Goal: Task Accomplishment & Management: Complete application form

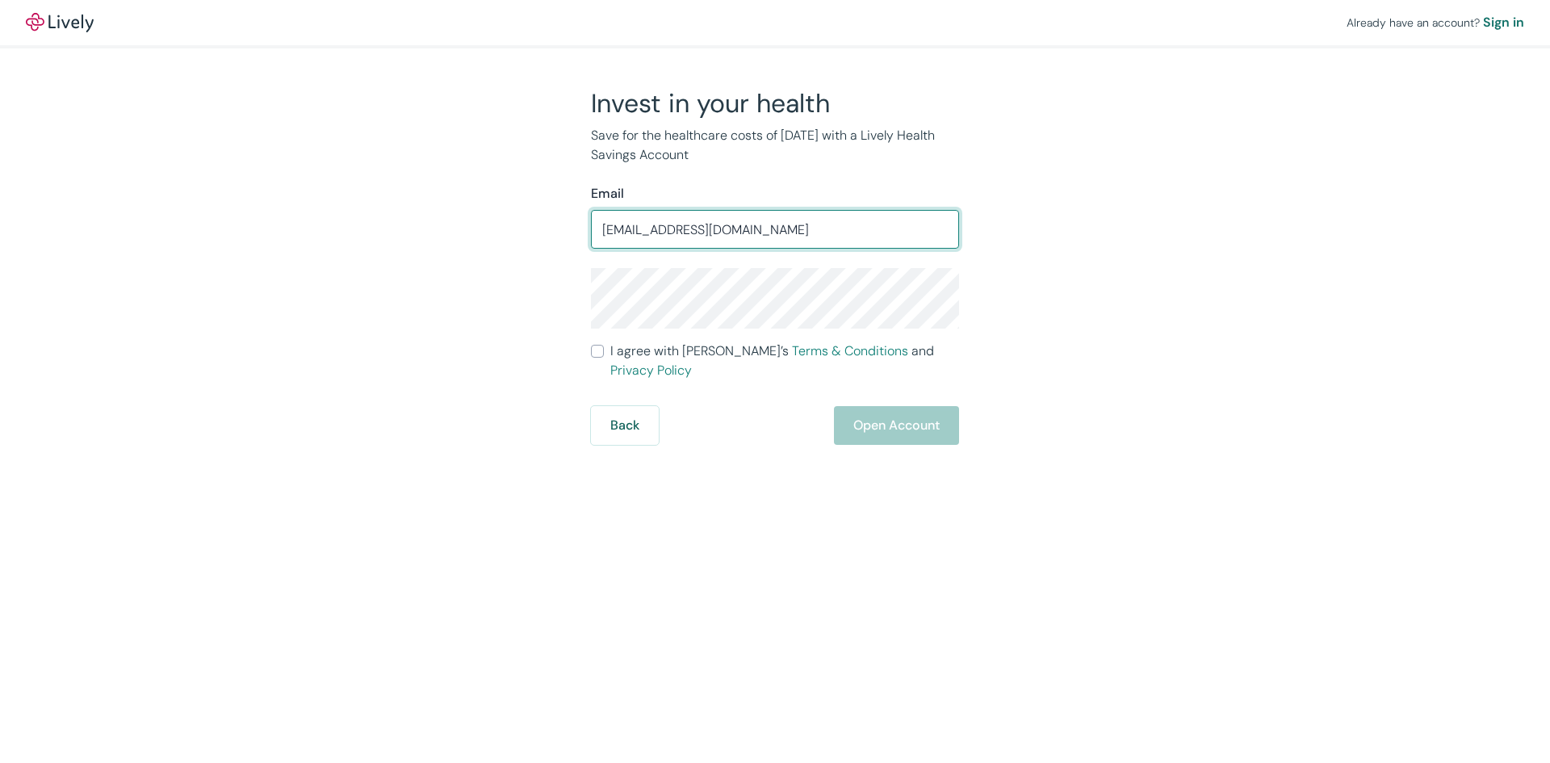
type input "[EMAIL_ADDRESS][DOMAIN_NAME]"
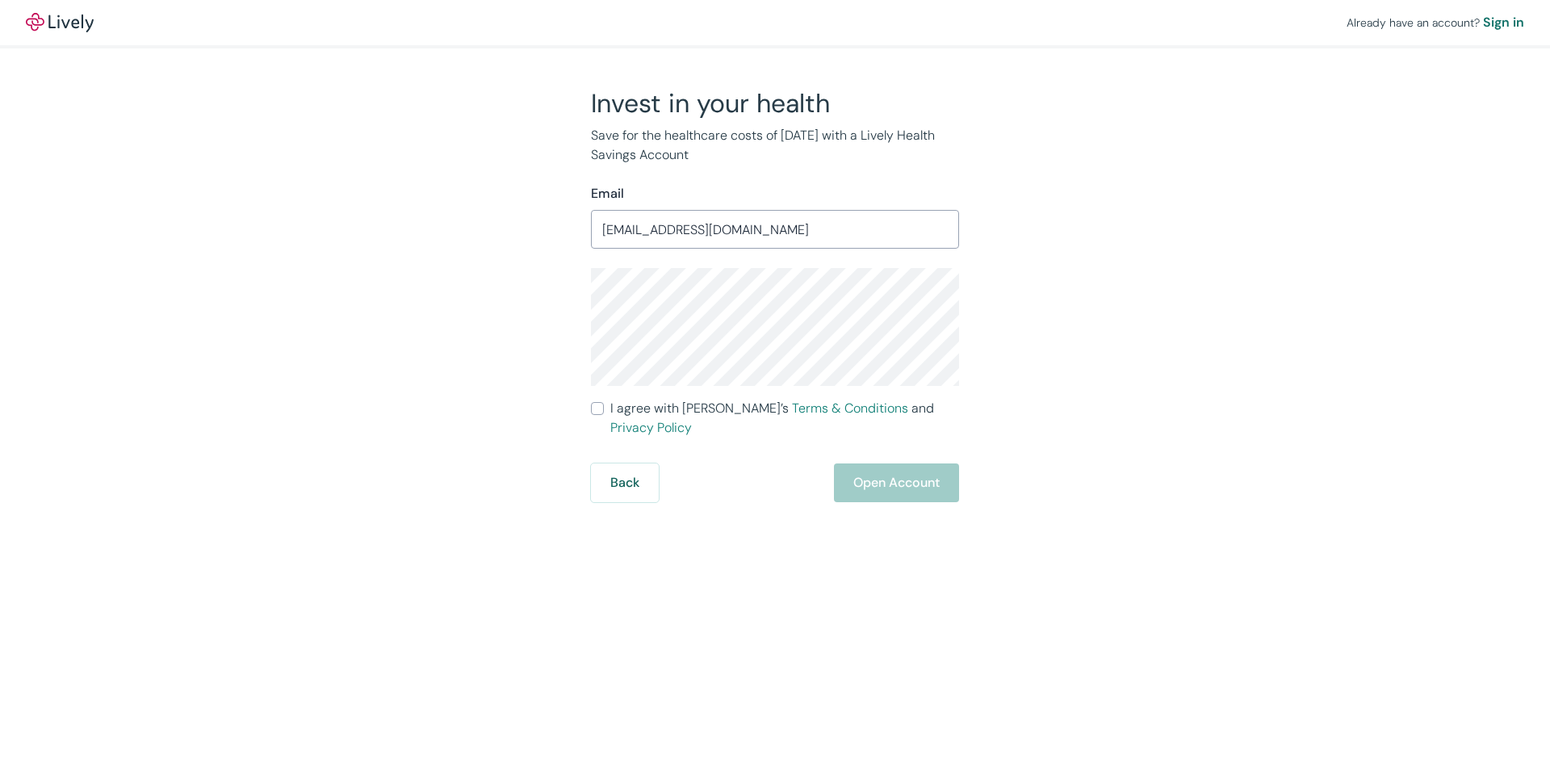
click at [595, 411] on input "I agree with Lively’s Terms & Conditions and Privacy Policy" at bounding box center [597, 408] width 13 height 13
checkbox input "true"
click at [876, 464] on button "Open Account" at bounding box center [896, 482] width 125 height 39
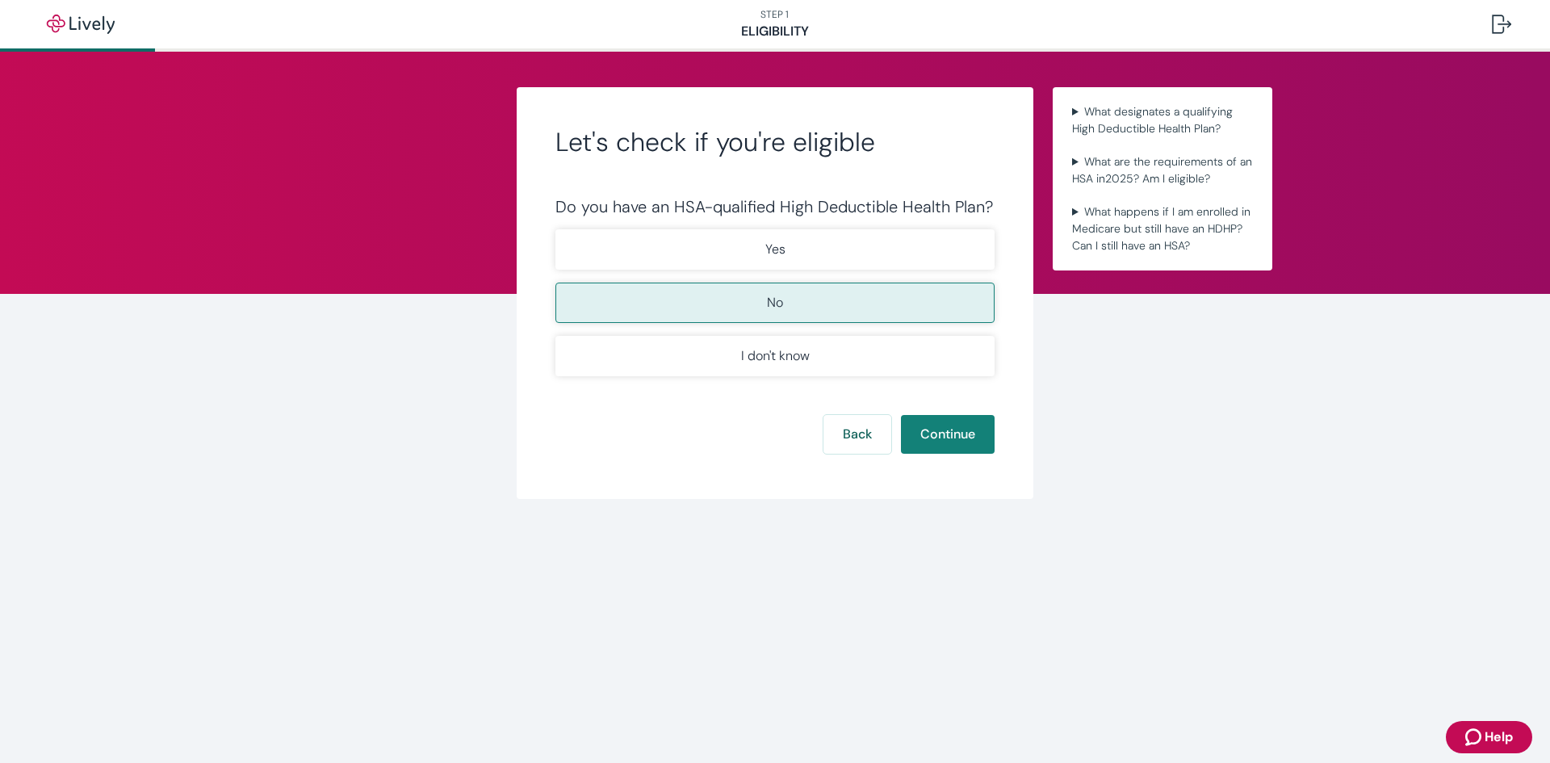
click at [721, 313] on button "No" at bounding box center [775, 303] width 439 height 40
click at [950, 435] on button "Continue" at bounding box center [948, 434] width 94 height 39
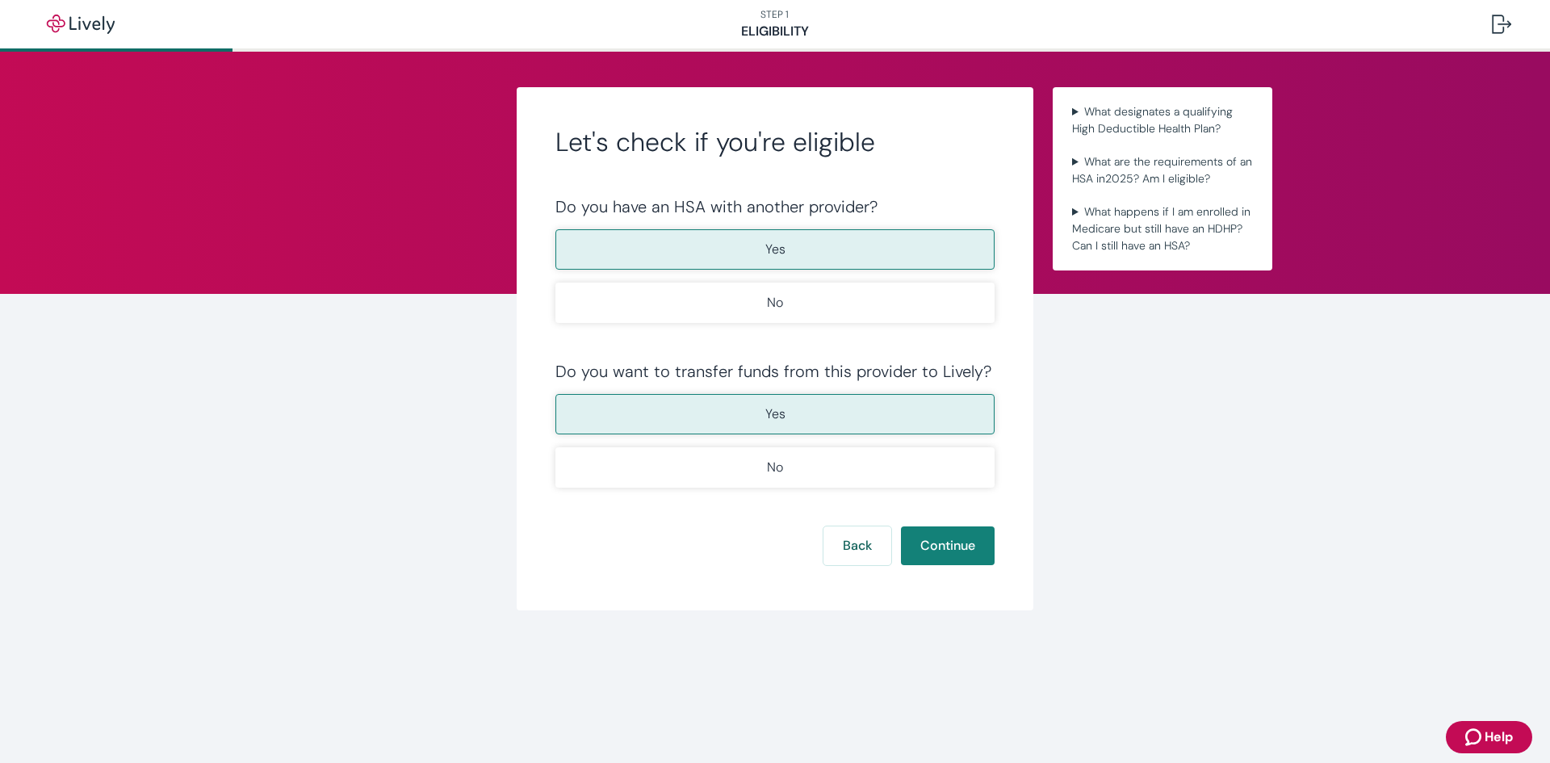
click at [753, 248] on button "Yes" at bounding box center [775, 249] width 439 height 40
click at [795, 395] on button "Yes" at bounding box center [775, 414] width 439 height 40
click at [961, 526] on form "Do you have an HSA with another provider? Yes No Do you want to transfer funds …" at bounding box center [775, 381] width 439 height 368
click at [967, 544] on button "Continue" at bounding box center [948, 545] width 94 height 39
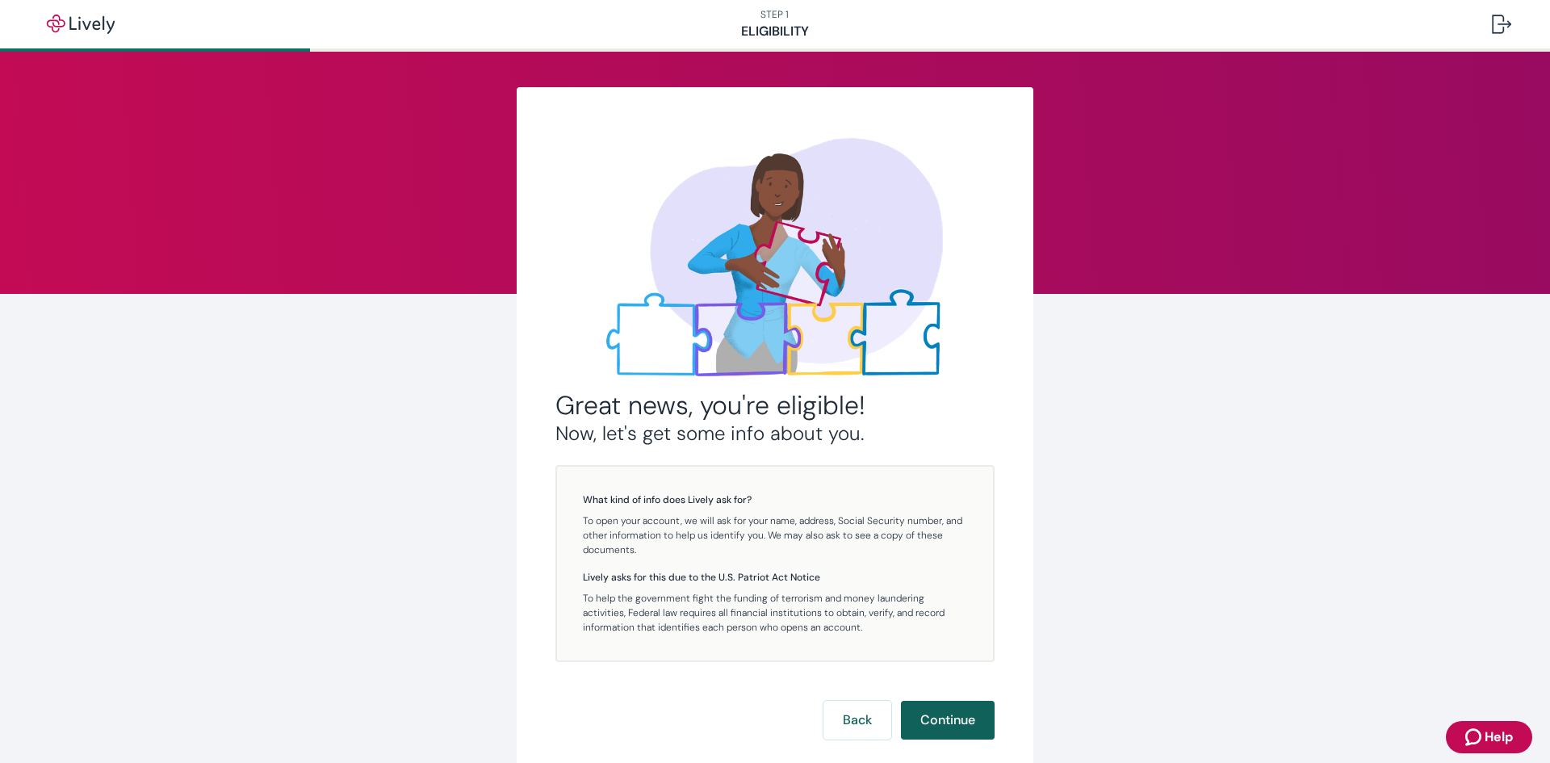
click at [946, 714] on button "Continue" at bounding box center [948, 720] width 94 height 39
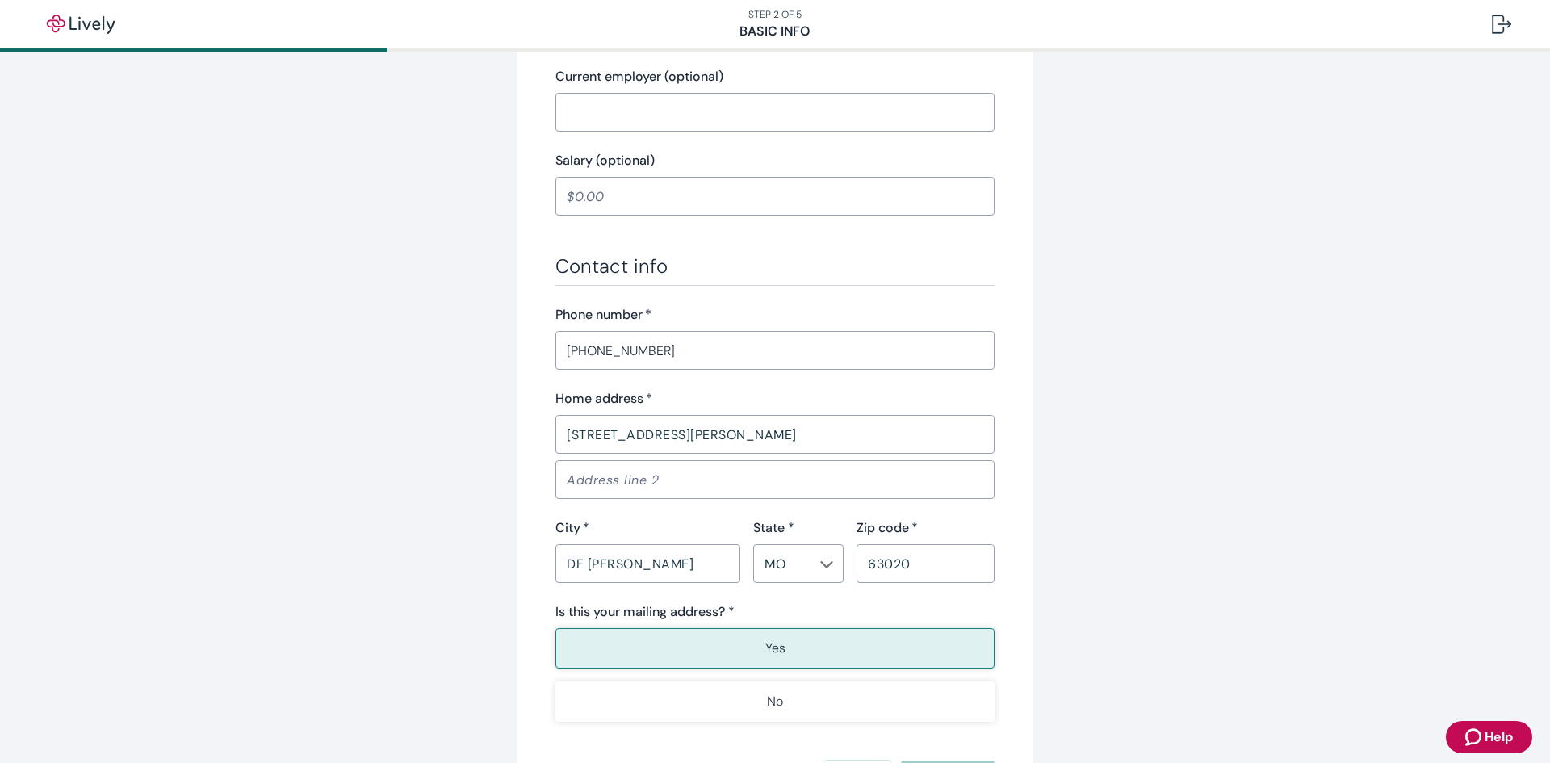
scroll to position [908, 0]
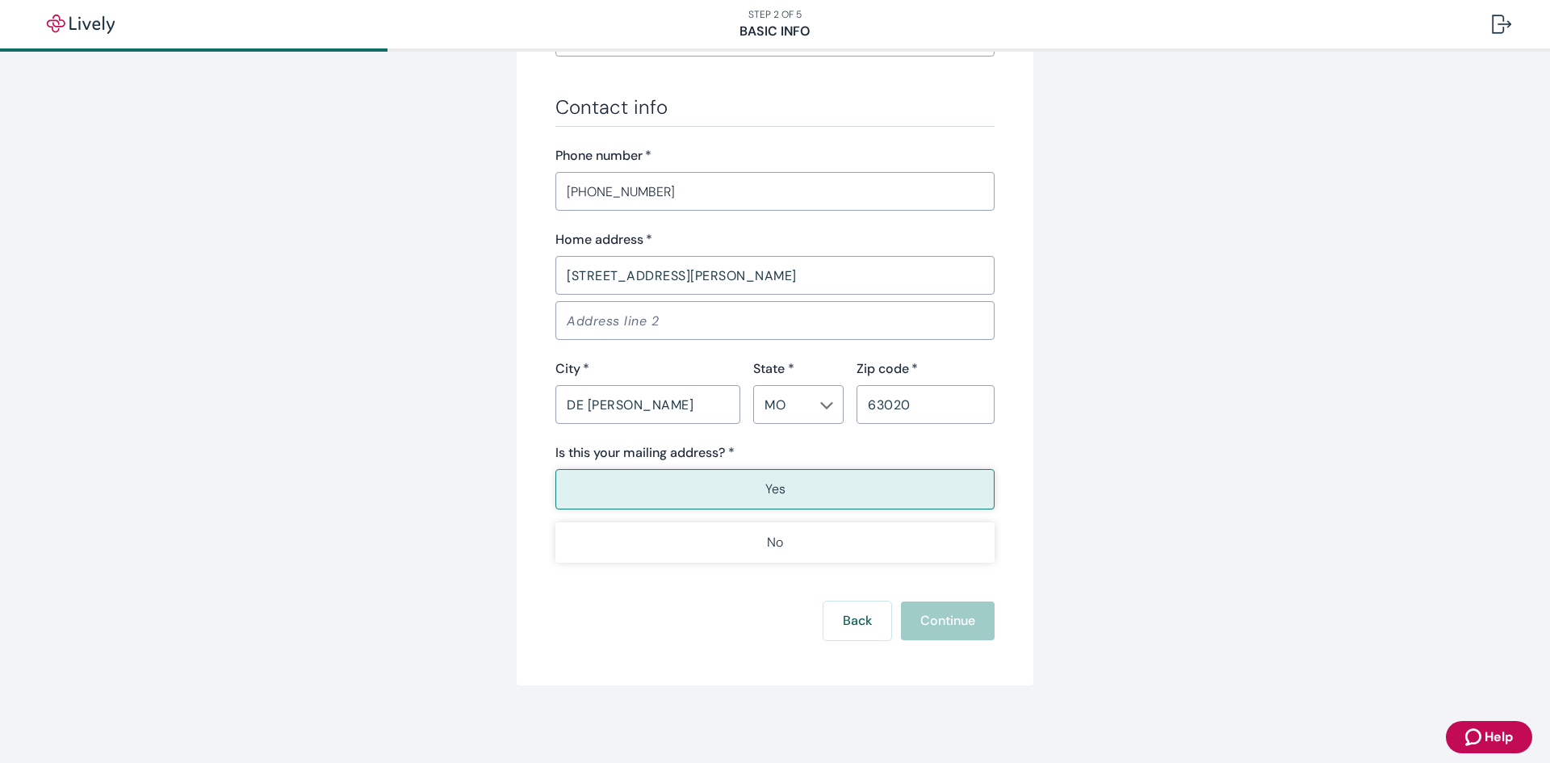
click at [932, 616] on div "Back Continue" at bounding box center [775, 621] width 439 height 39
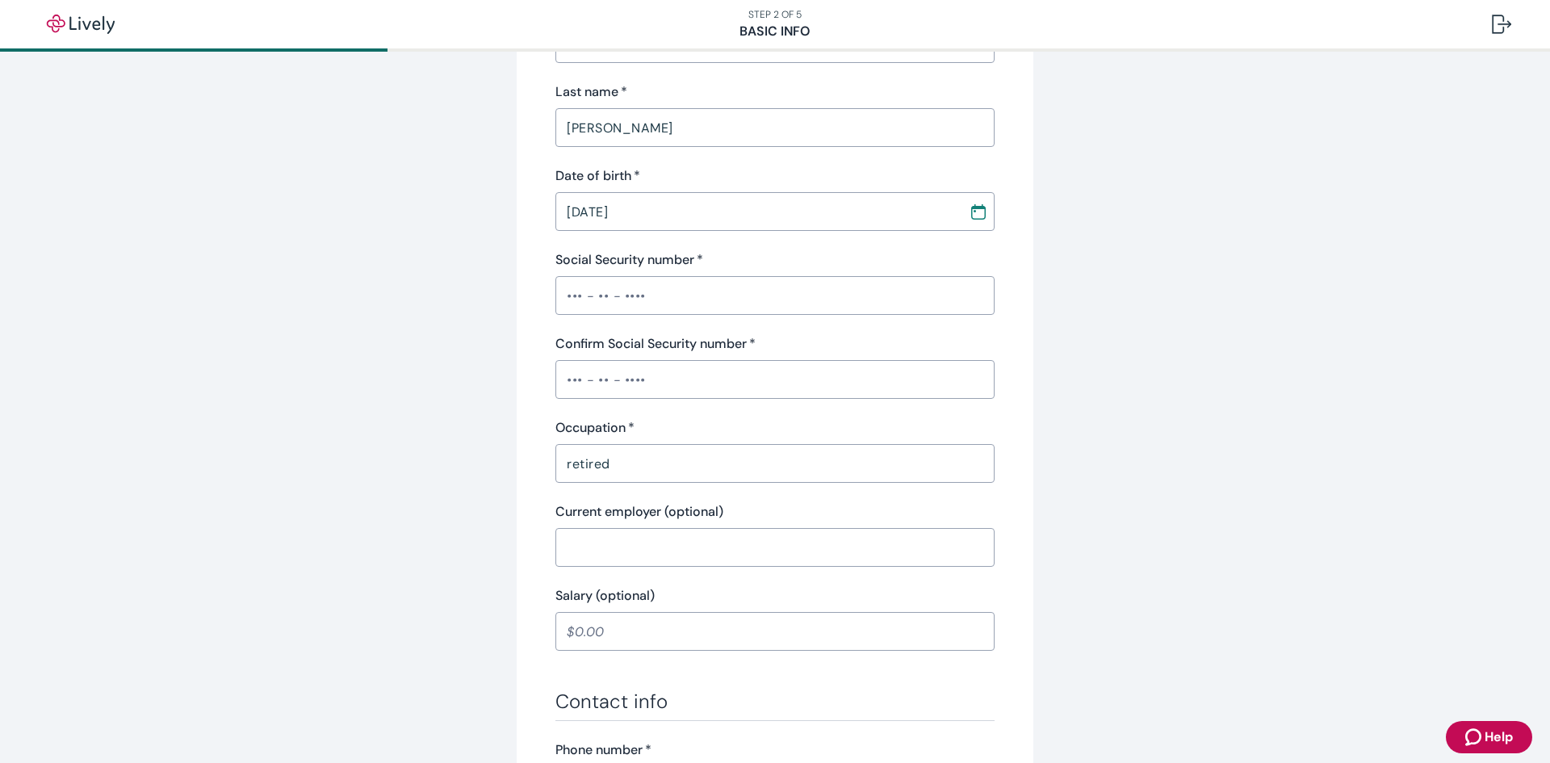
scroll to position [310, 0]
click at [602, 218] on input "08 / 15 / 1959" at bounding box center [757, 215] width 402 height 32
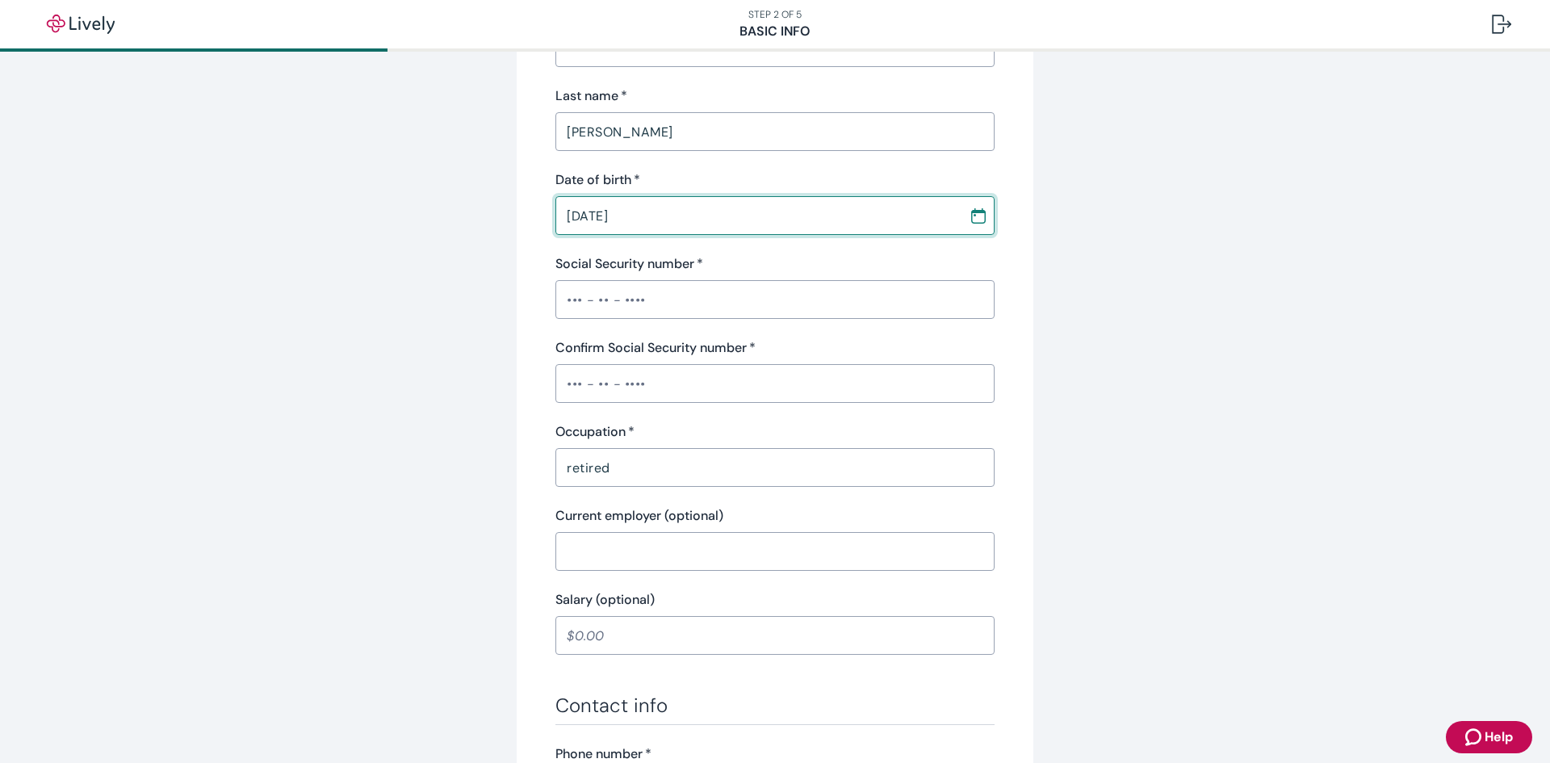
type input "08 / 22 / 1959"
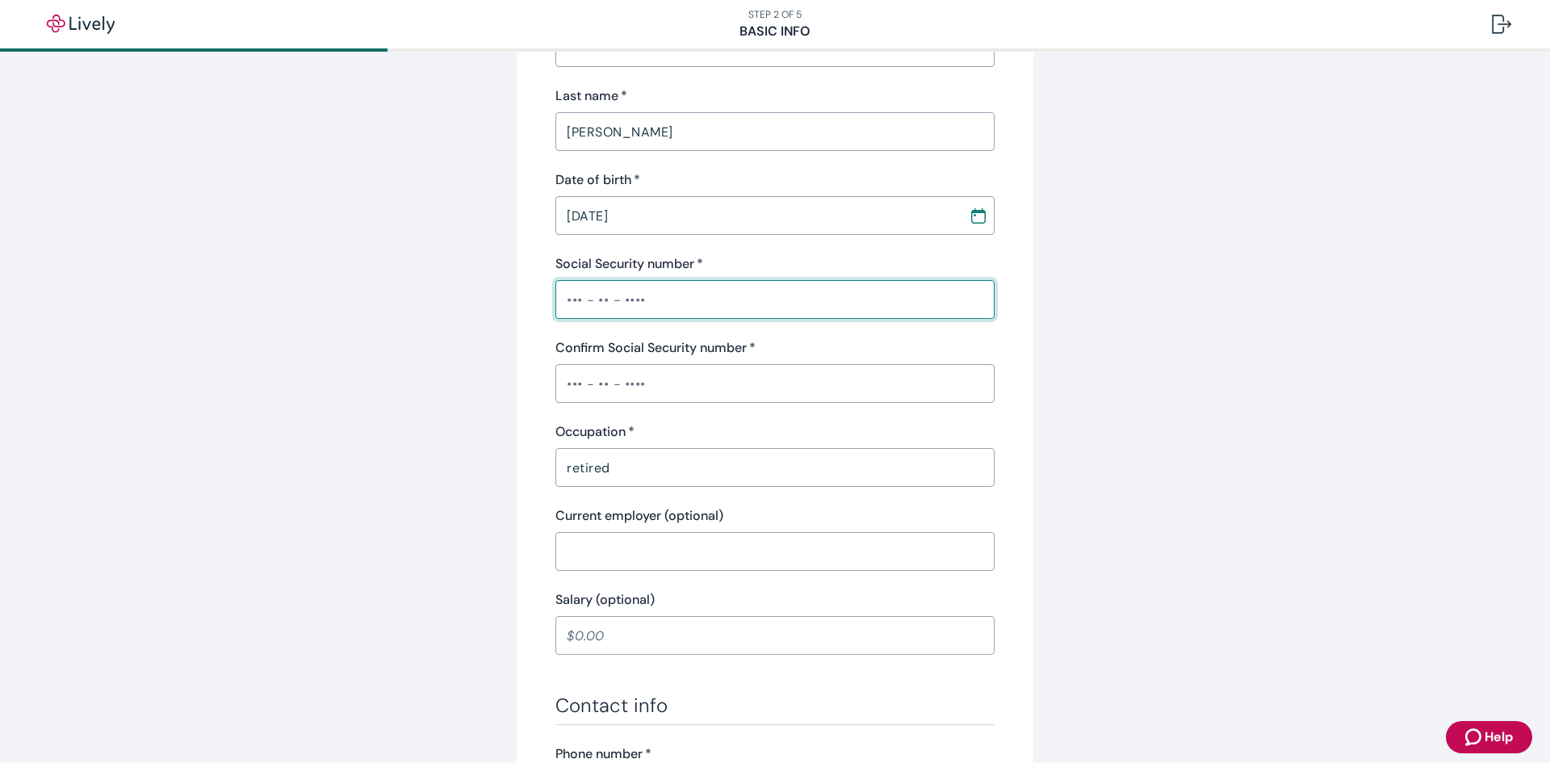
click at [677, 305] on input "Social Security number   *" at bounding box center [775, 299] width 439 height 32
click at [695, 387] on div "​" at bounding box center [775, 383] width 439 height 39
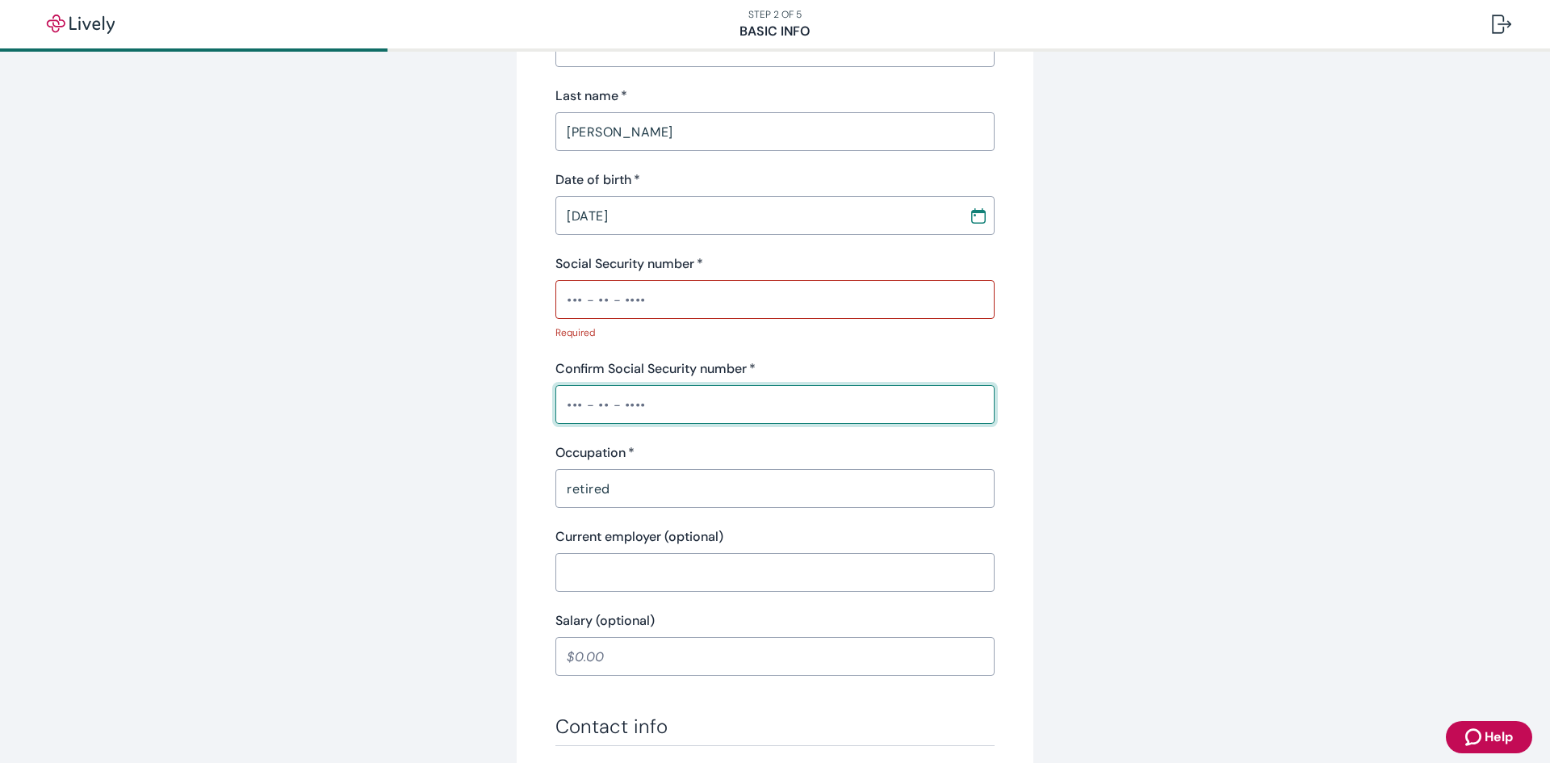
click at [703, 485] on div "Occupation   * retired ​" at bounding box center [775, 475] width 439 height 65
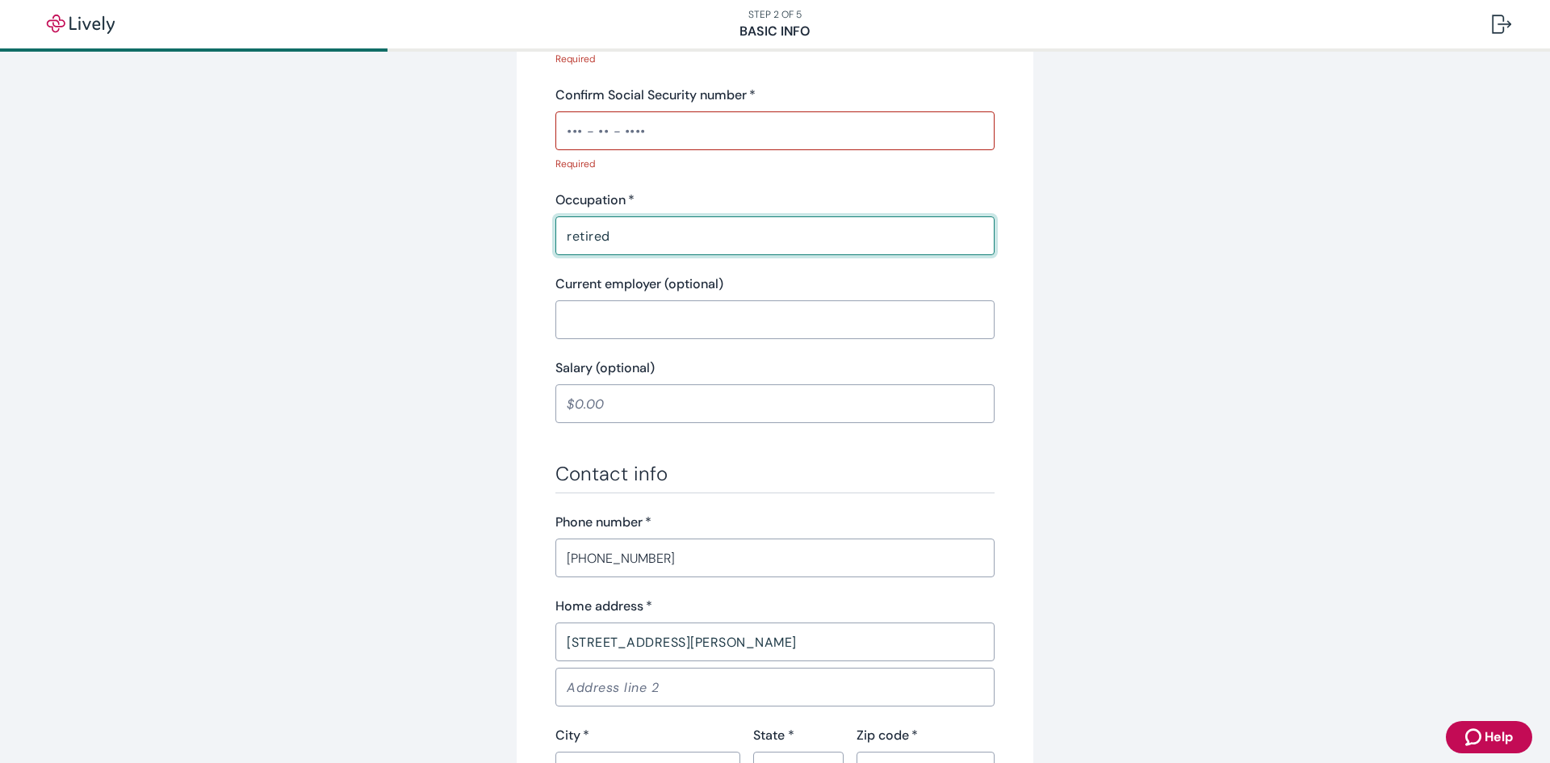
scroll to position [578, 0]
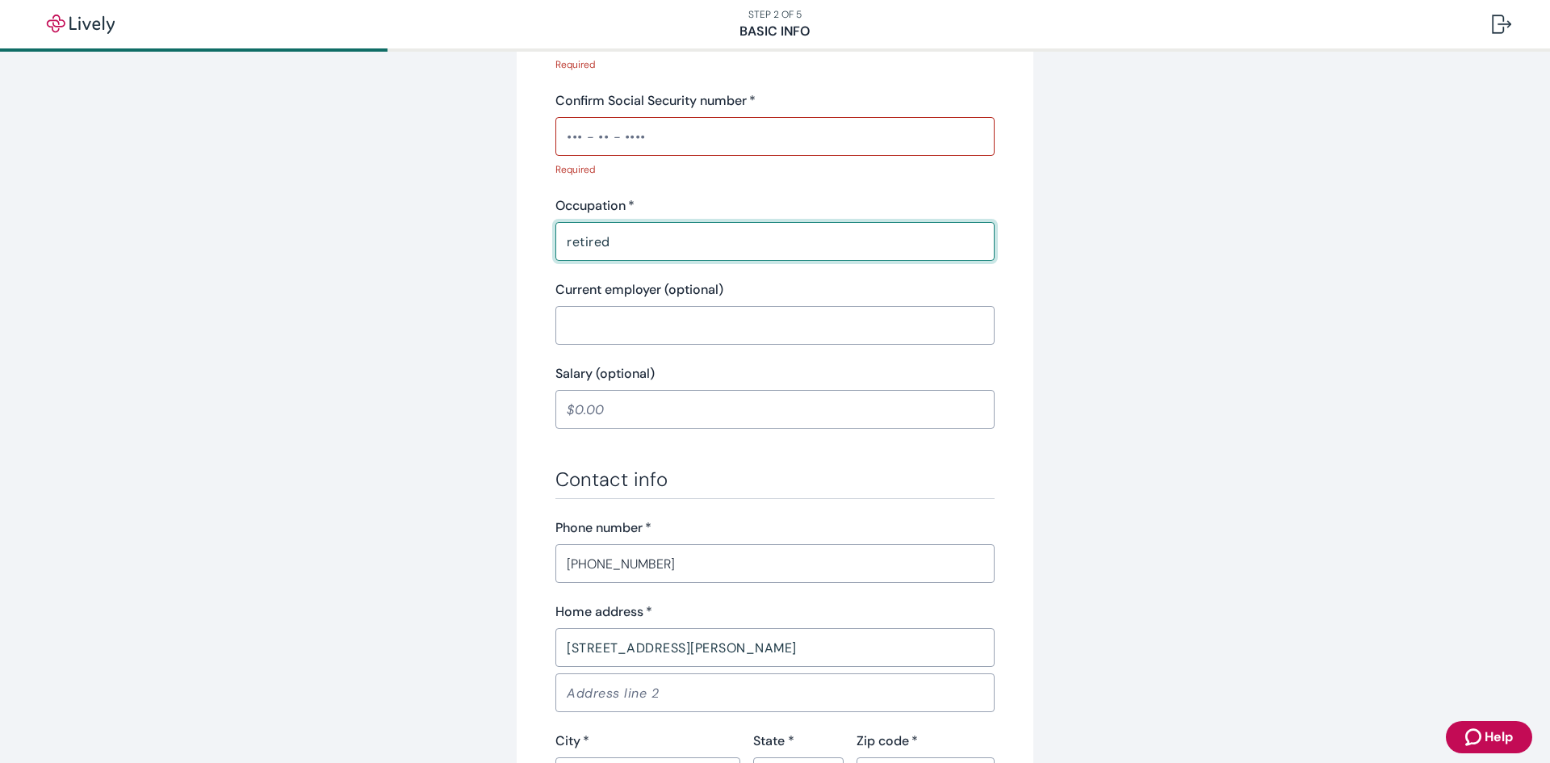
click at [623, 409] on input "Salary (optional)" at bounding box center [775, 409] width 439 height 32
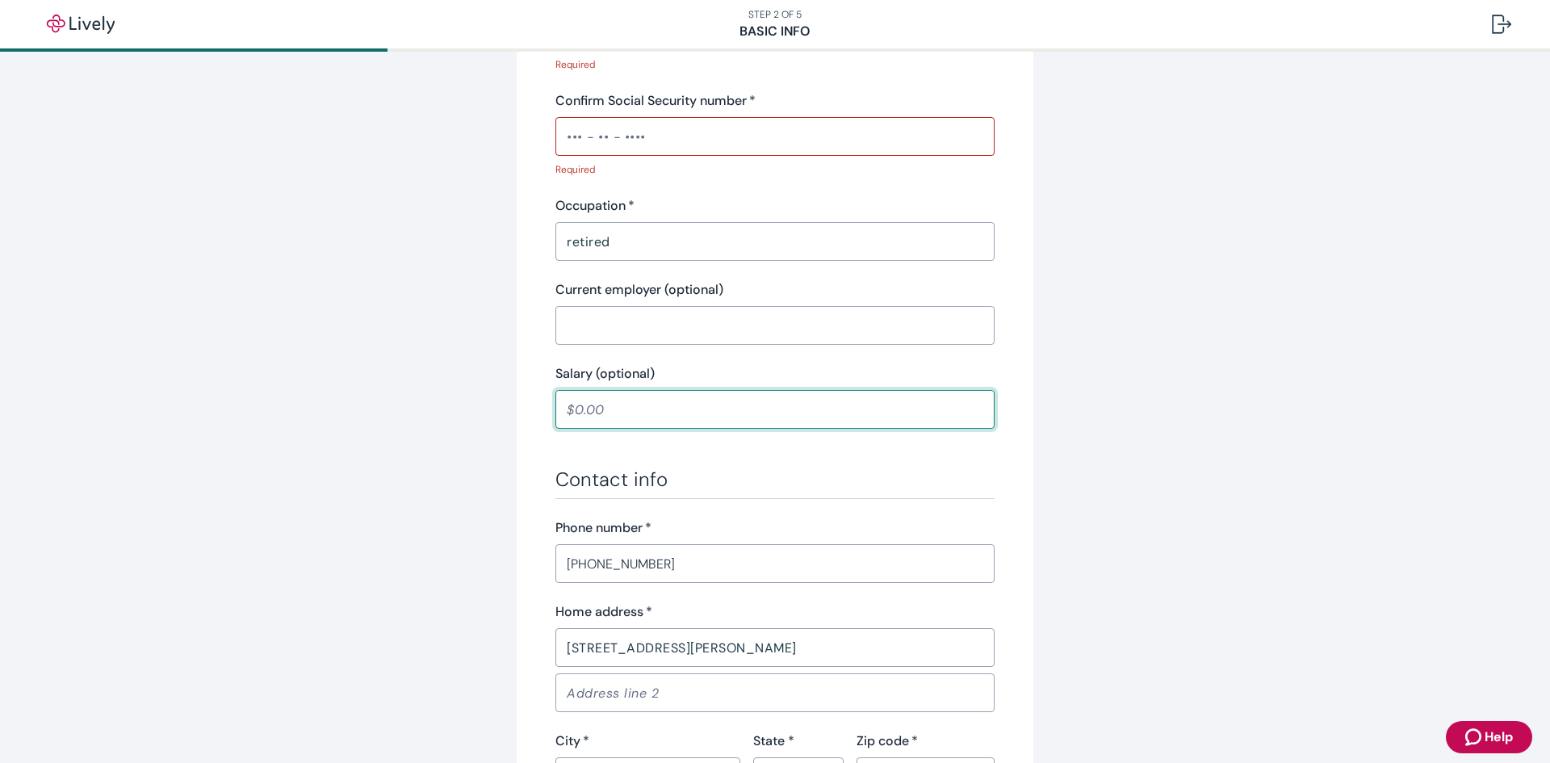
click at [671, 564] on input "(314) 623-5898" at bounding box center [775, 563] width 439 height 32
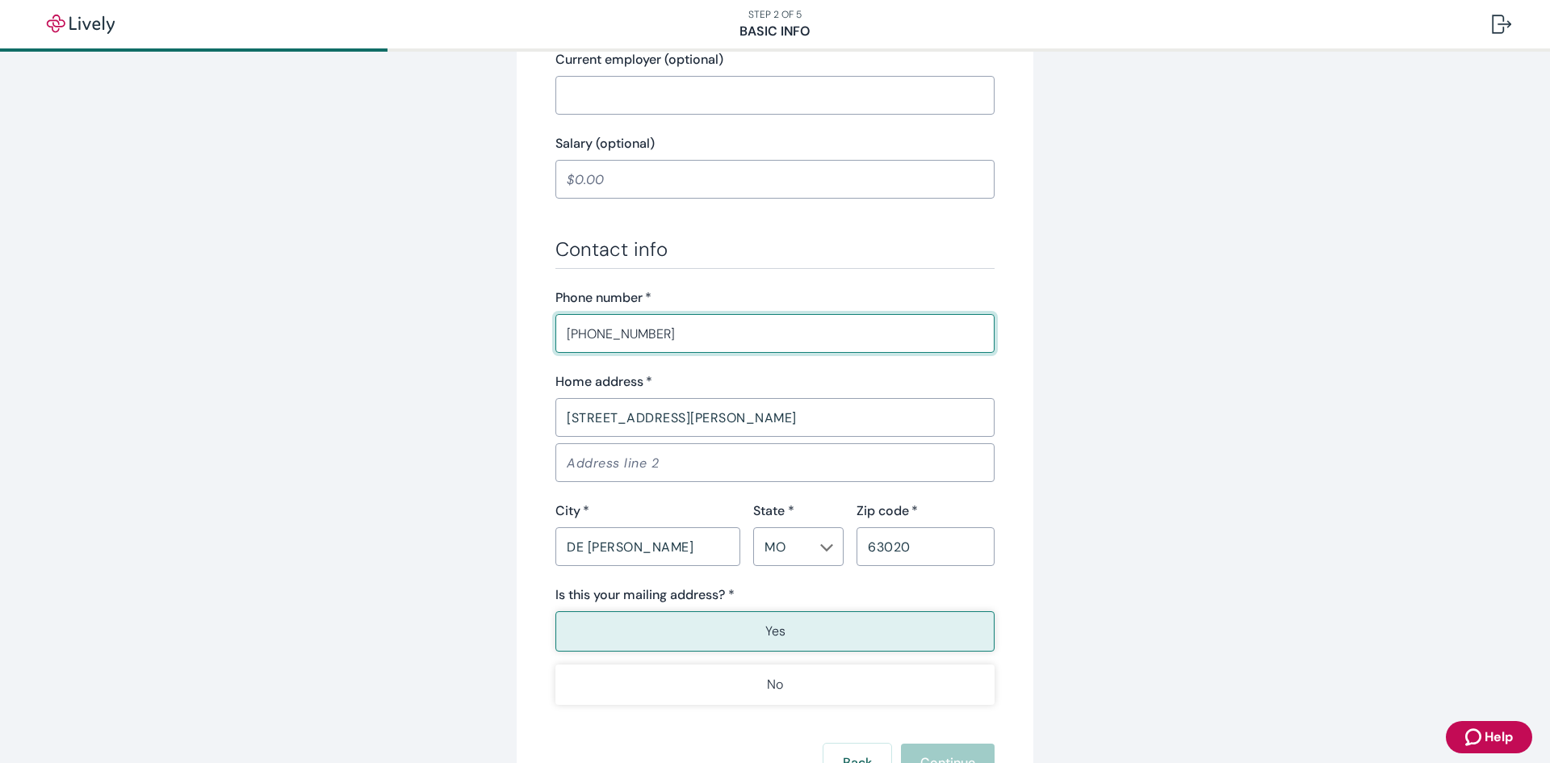
scroll to position [950, 0]
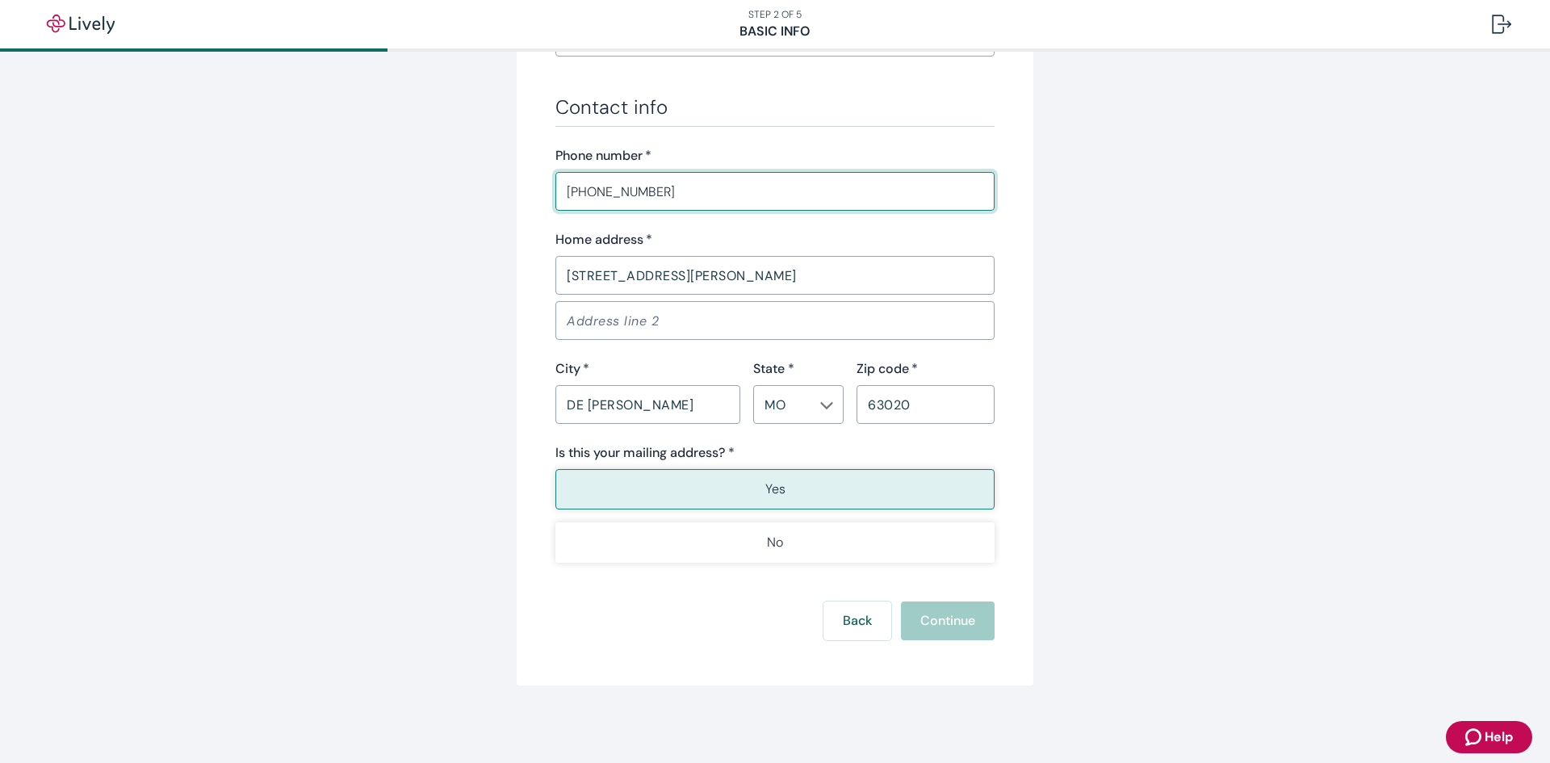
click at [943, 620] on div "Back Continue" at bounding box center [775, 621] width 439 height 39
click at [765, 481] on p "Yes" at bounding box center [775, 489] width 20 height 19
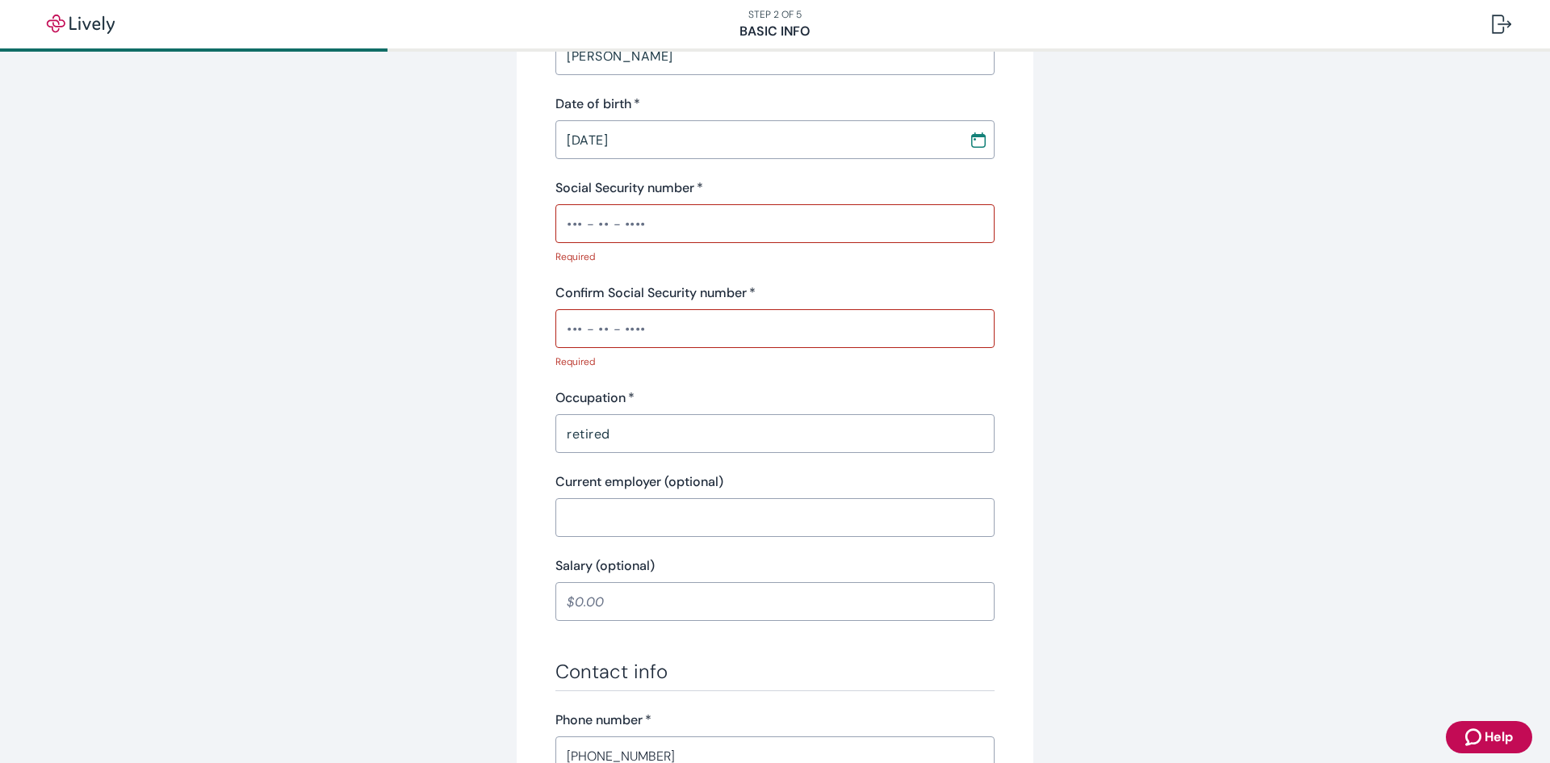
scroll to position [285, 0]
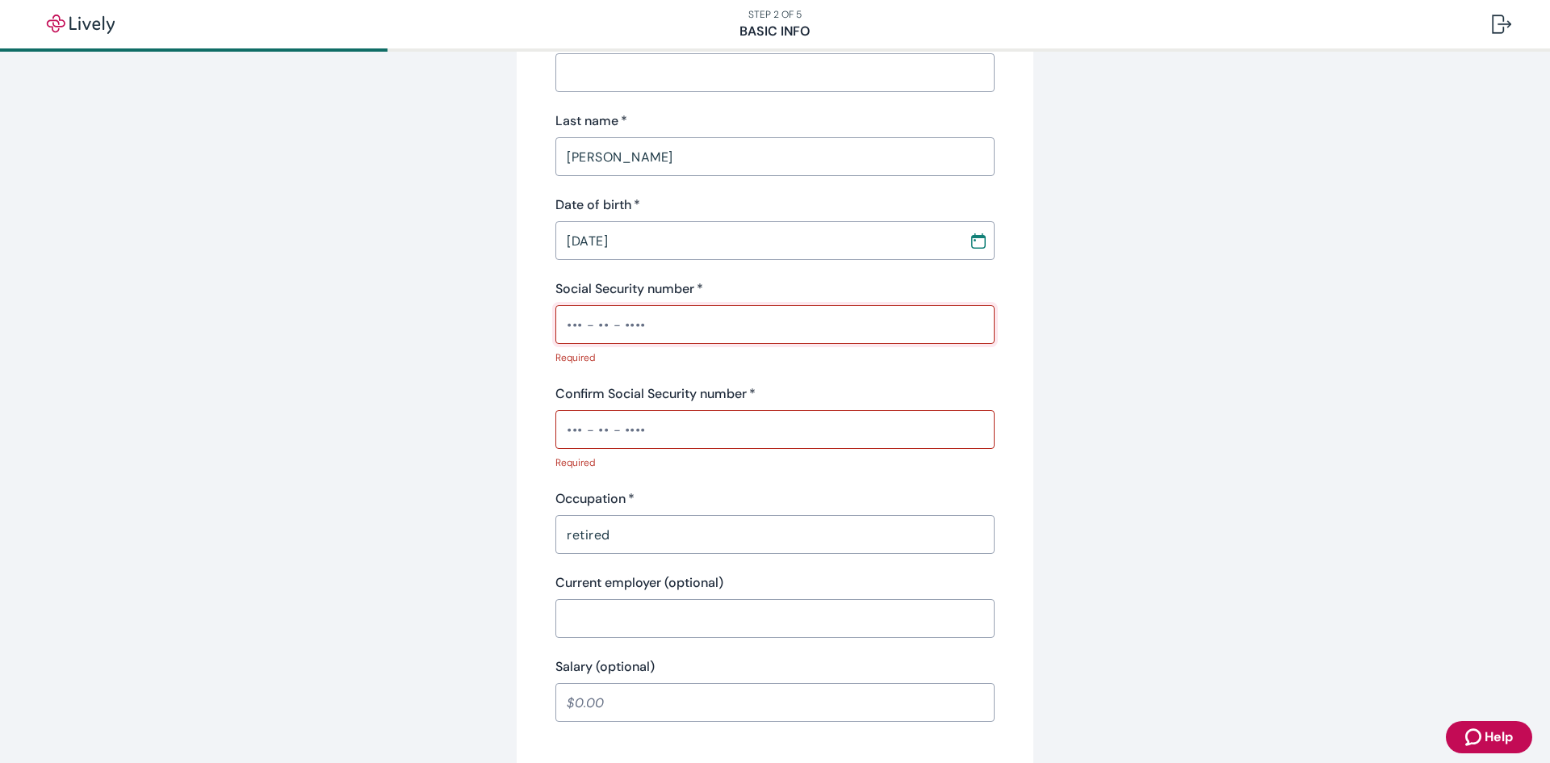
drag, startPoint x: 654, startPoint y: 316, endPoint x: 426, endPoint y: 329, distance: 228.9
click at [426, 329] on div "Tell us about yourself Personal info First name   * Tracy ​ Middle name (option…" at bounding box center [775, 576] width 775 height 1549
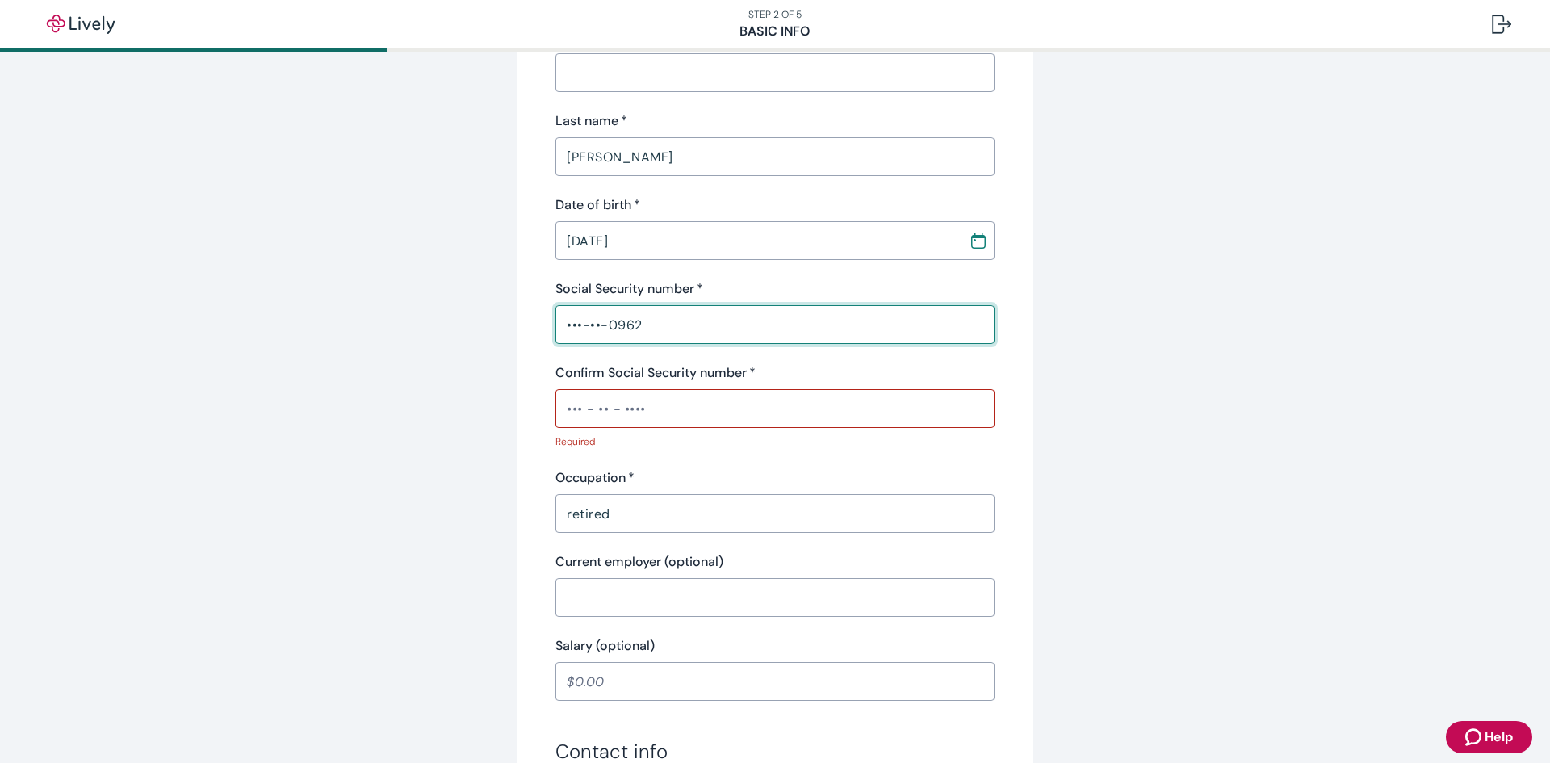
type input "•••-••-0962"
click at [655, 413] on input "Confirm Social Security number   *" at bounding box center [775, 408] width 439 height 32
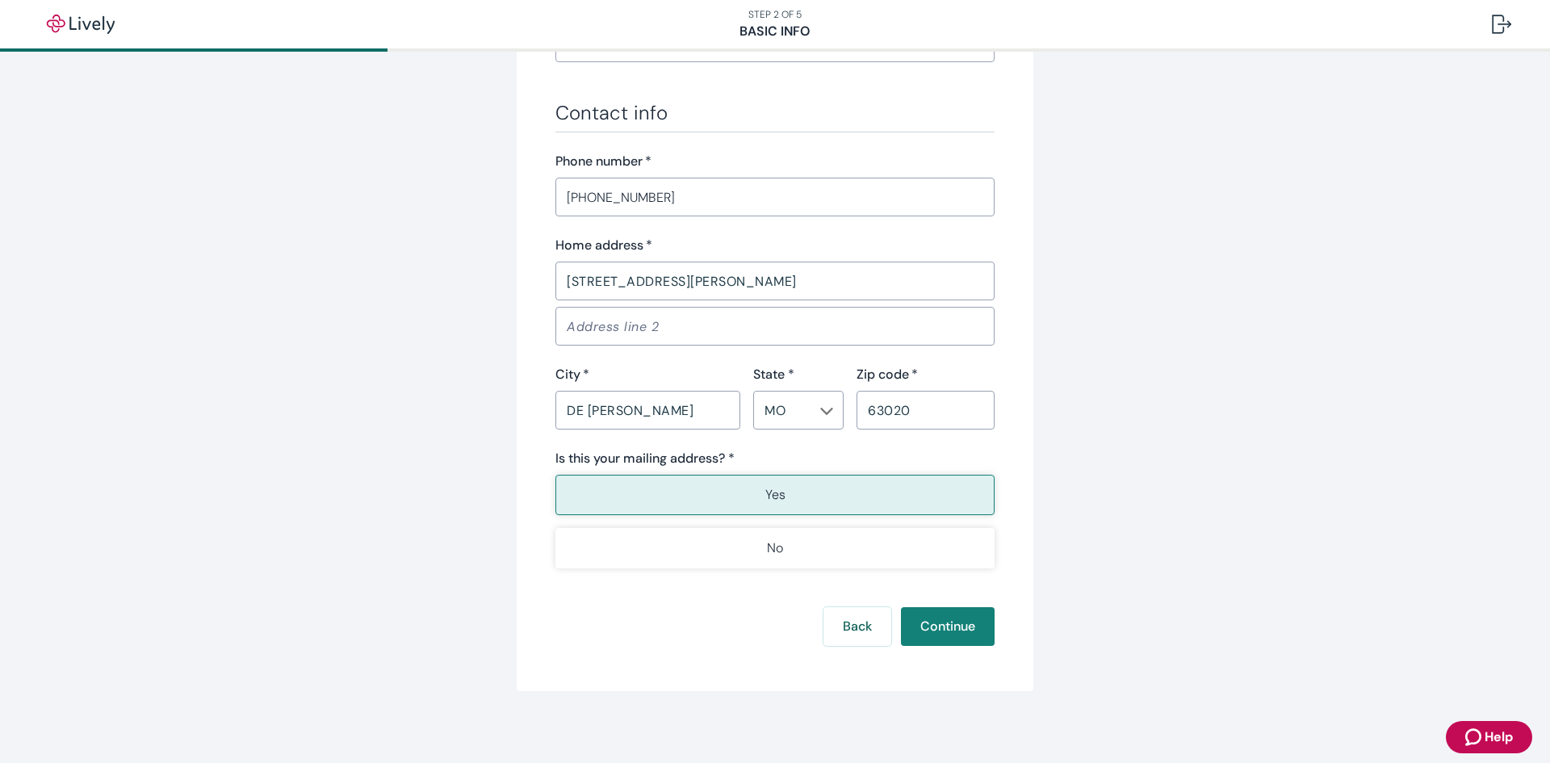
scroll to position [904, 0]
type input "•••-••-0962"
click at [952, 623] on button "Continue" at bounding box center [948, 625] width 94 height 39
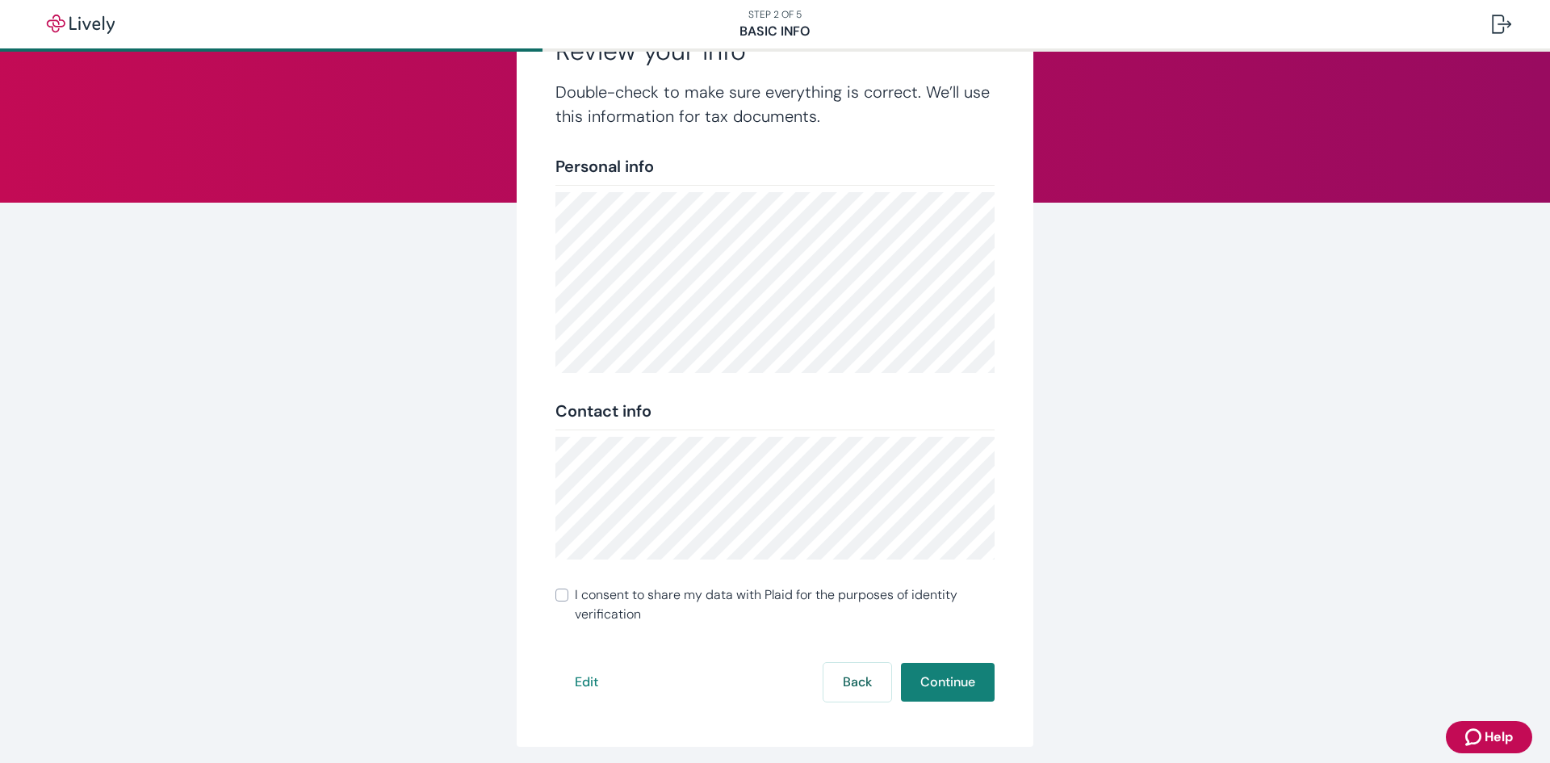
scroll to position [125, 0]
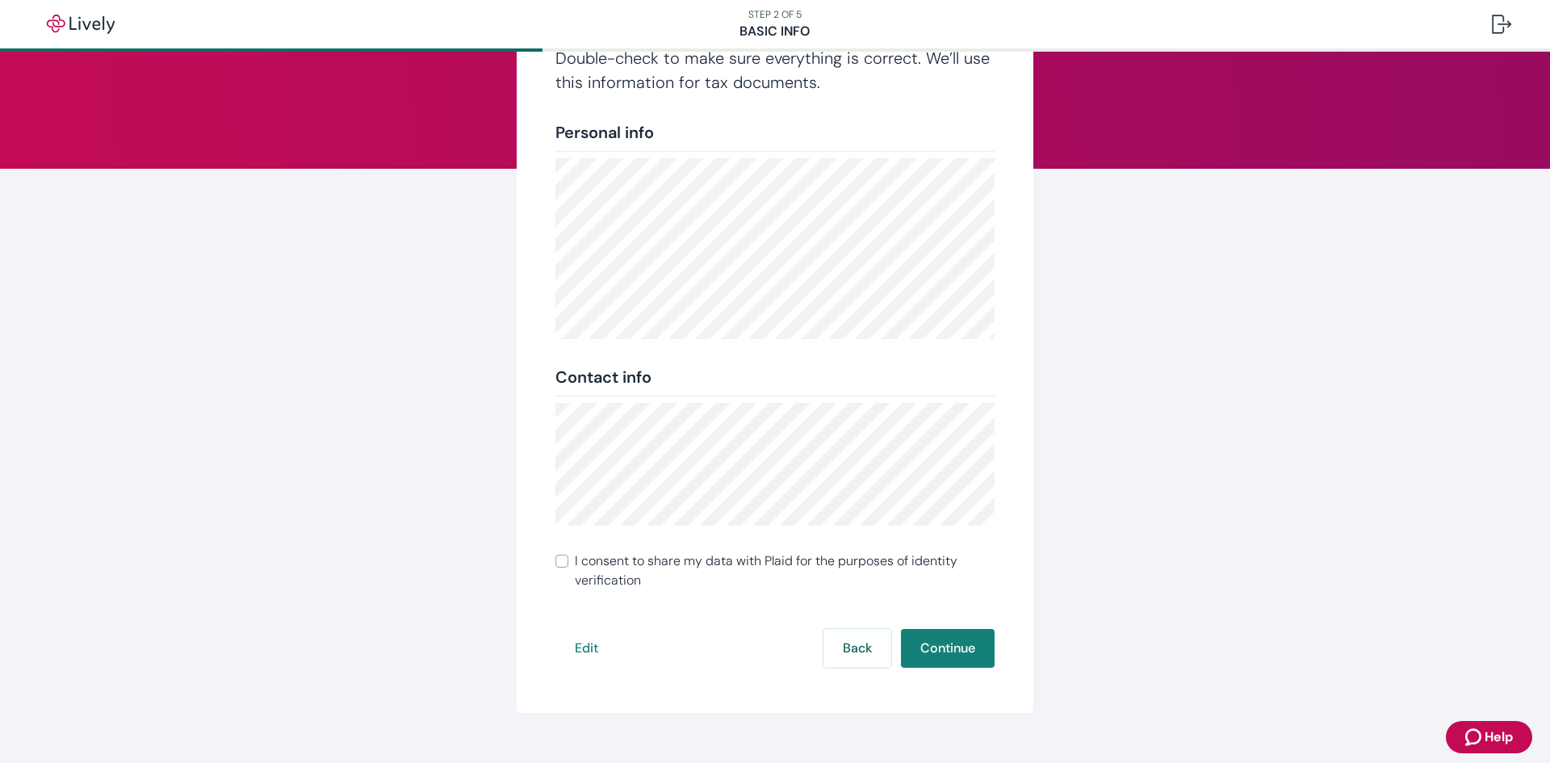
click at [556, 560] on input "I consent to share my data with Plaid for the purposes of identity verification" at bounding box center [562, 561] width 13 height 13
checkbox input "true"
click at [945, 656] on button "Continue" at bounding box center [948, 648] width 94 height 39
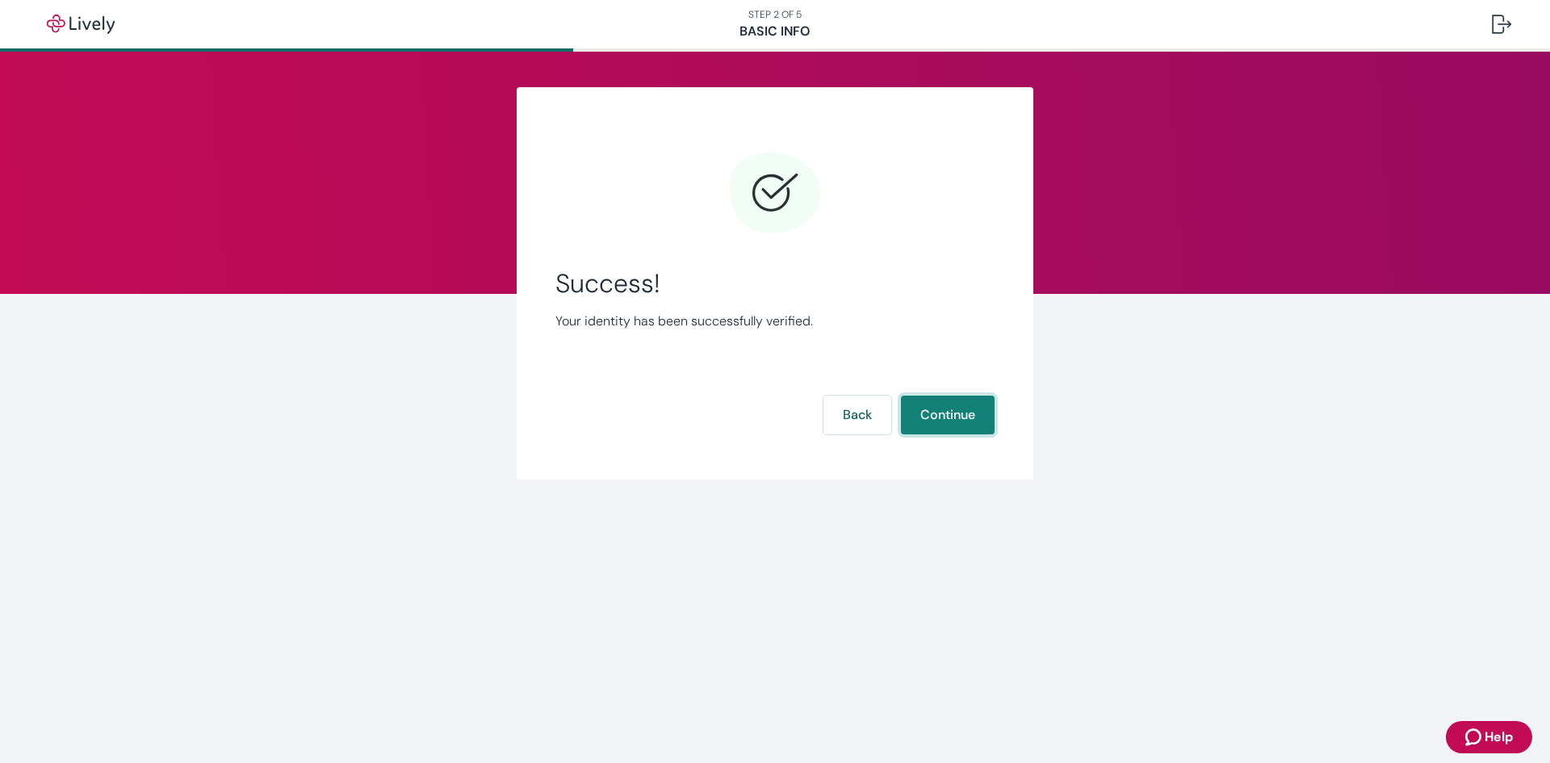
click at [958, 417] on button "Continue" at bounding box center [948, 415] width 94 height 39
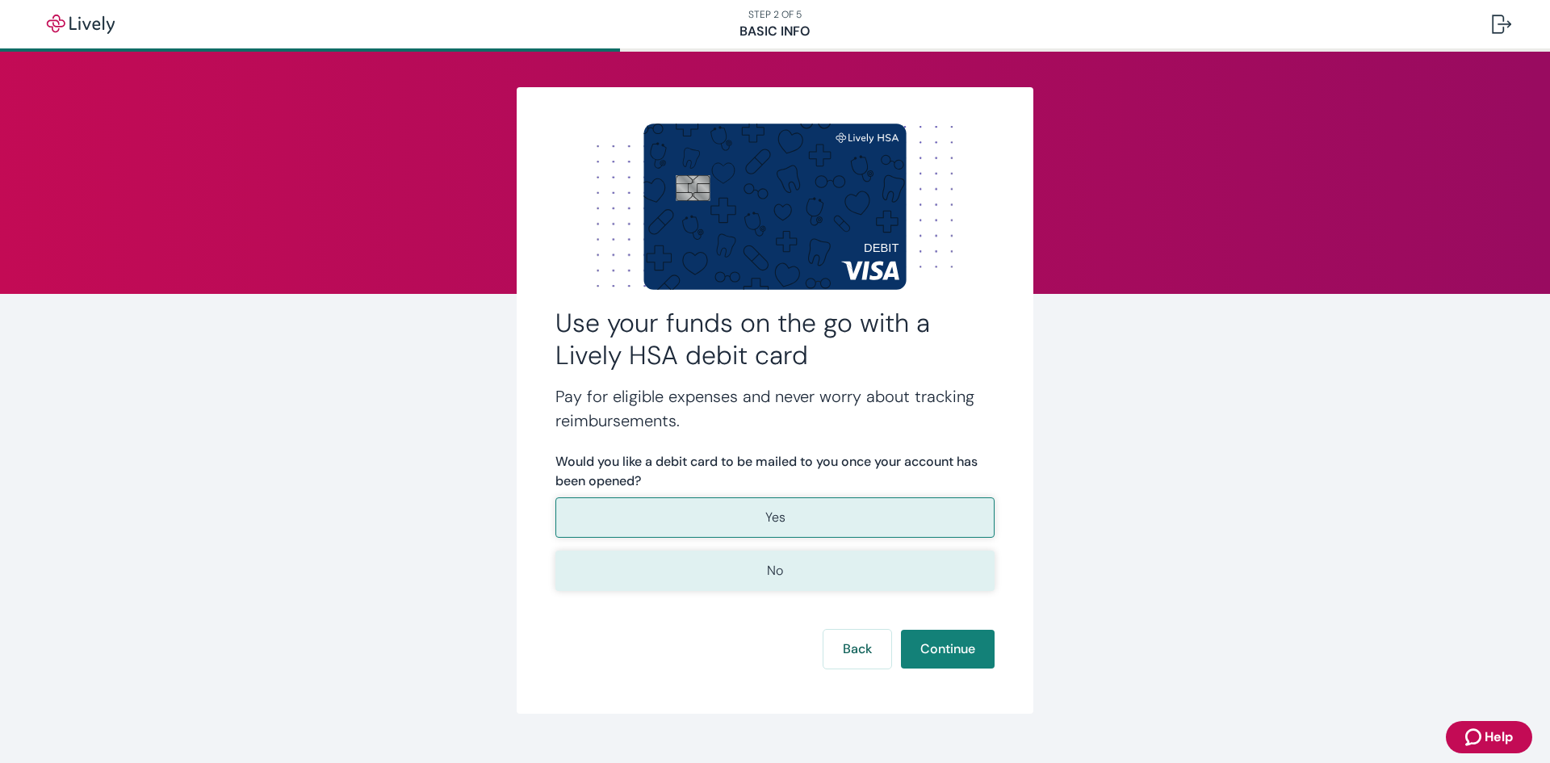
click at [778, 573] on button "No" at bounding box center [775, 571] width 439 height 40
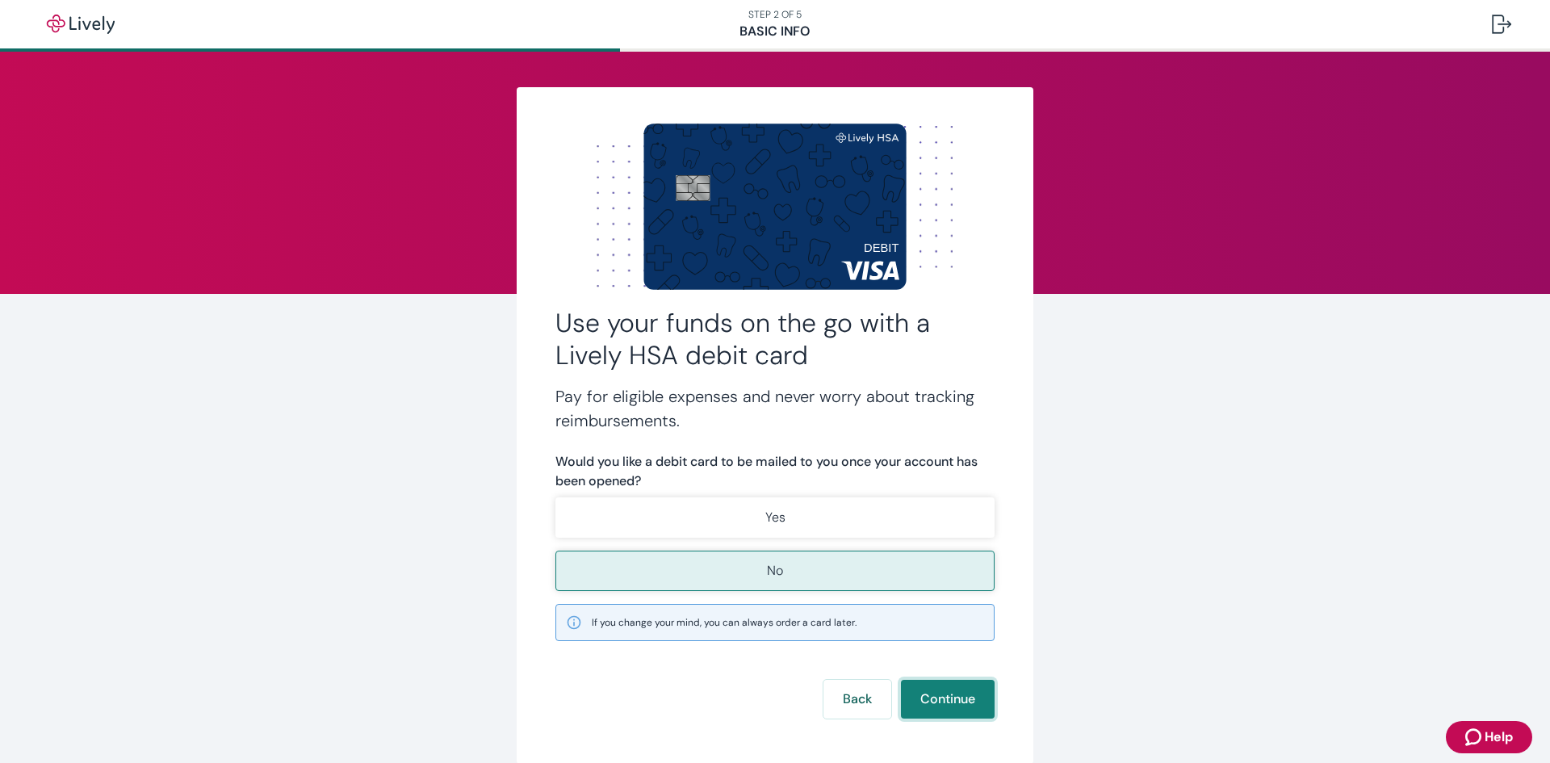
click at [924, 701] on button "Continue" at bounding box center [948, 699] width 94 height 39
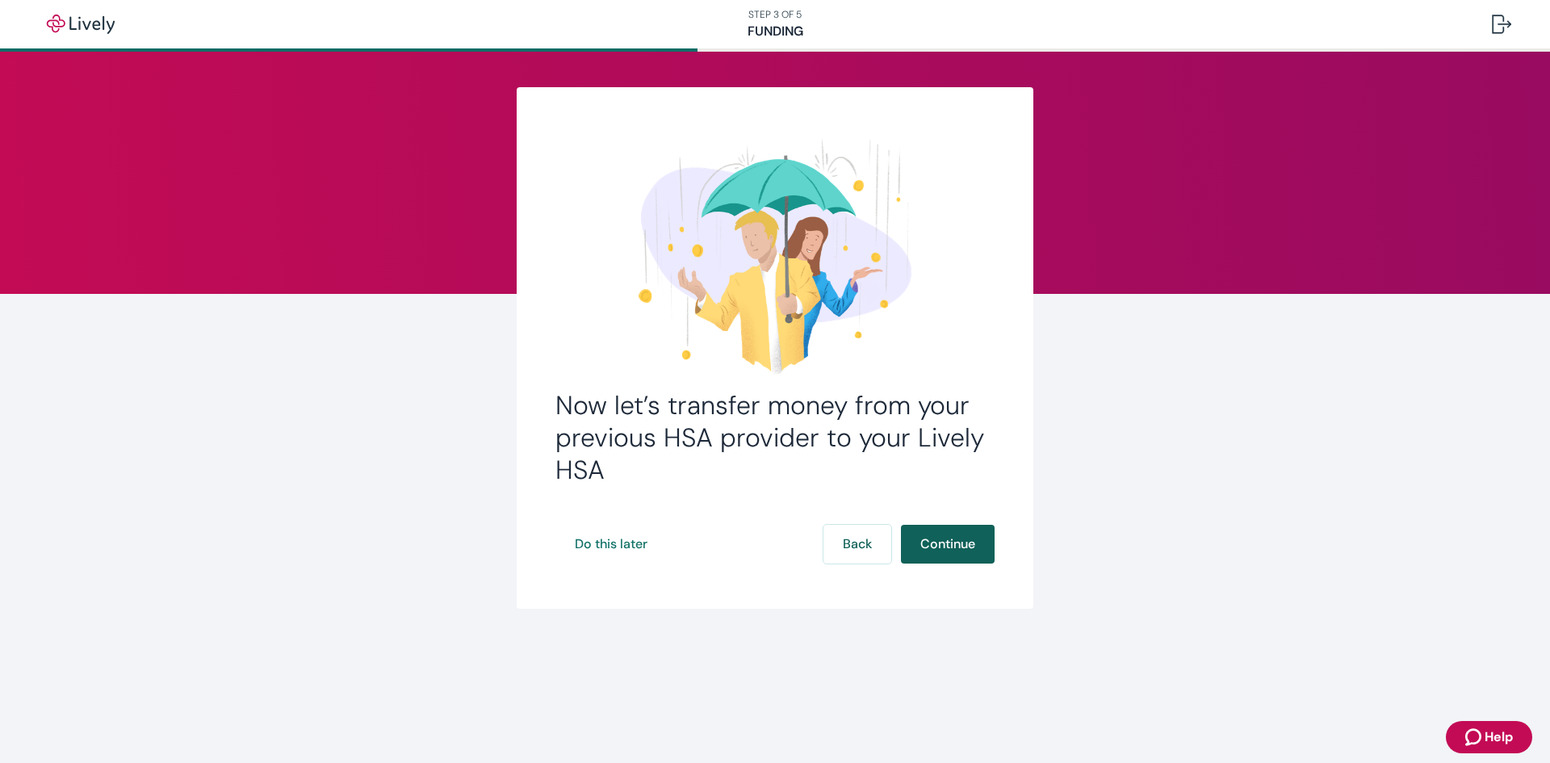
click at [967, 543] on button "Continue" at bounding box center [948, 544] width 94 height 39
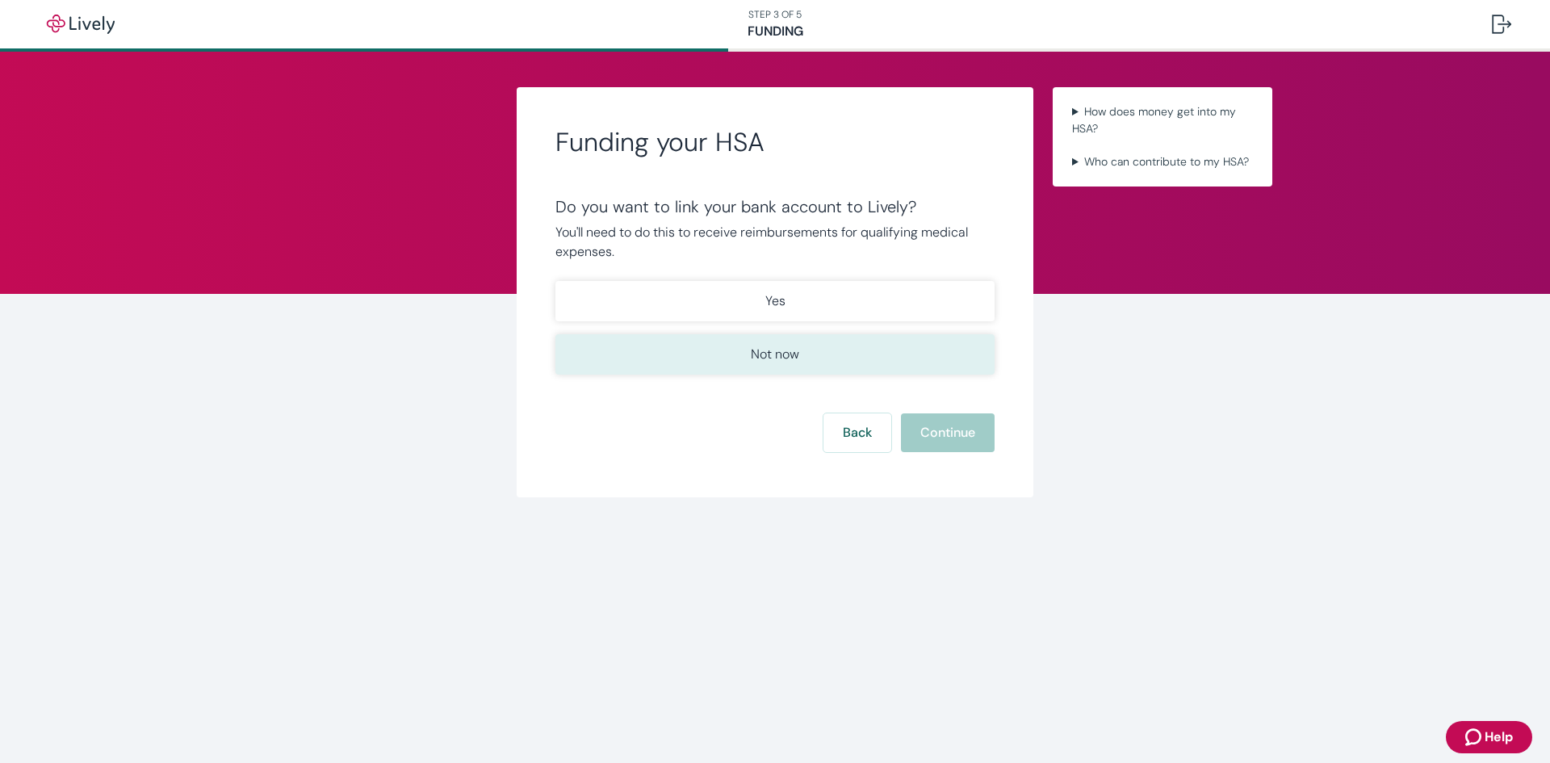
click at [795, 350] on p "Not now" at bounding box center [775, 354] width 48 height 19
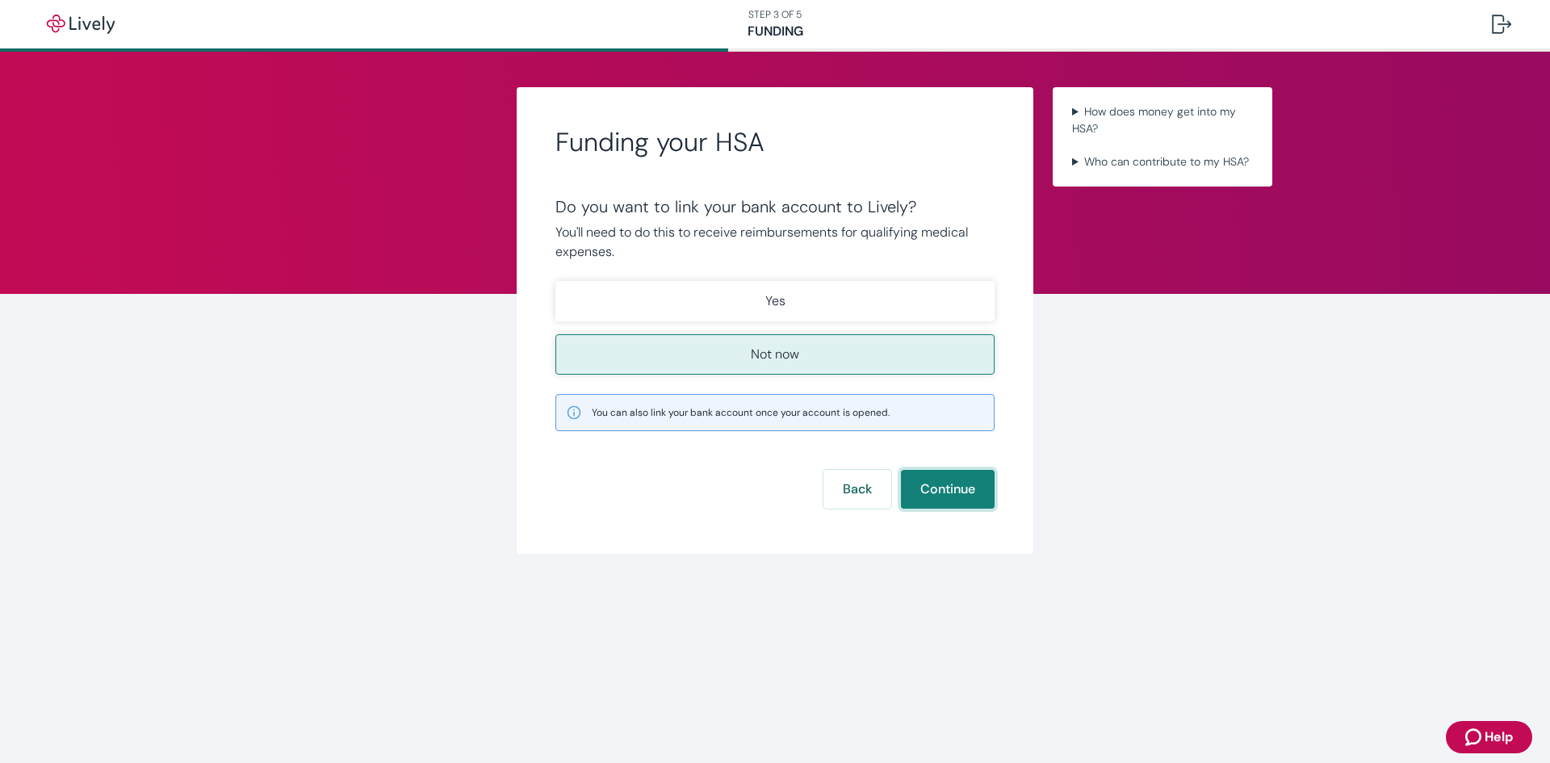
click at [938, 492] on button "Continue" at bounding box center [948, 489] width 94 height 39
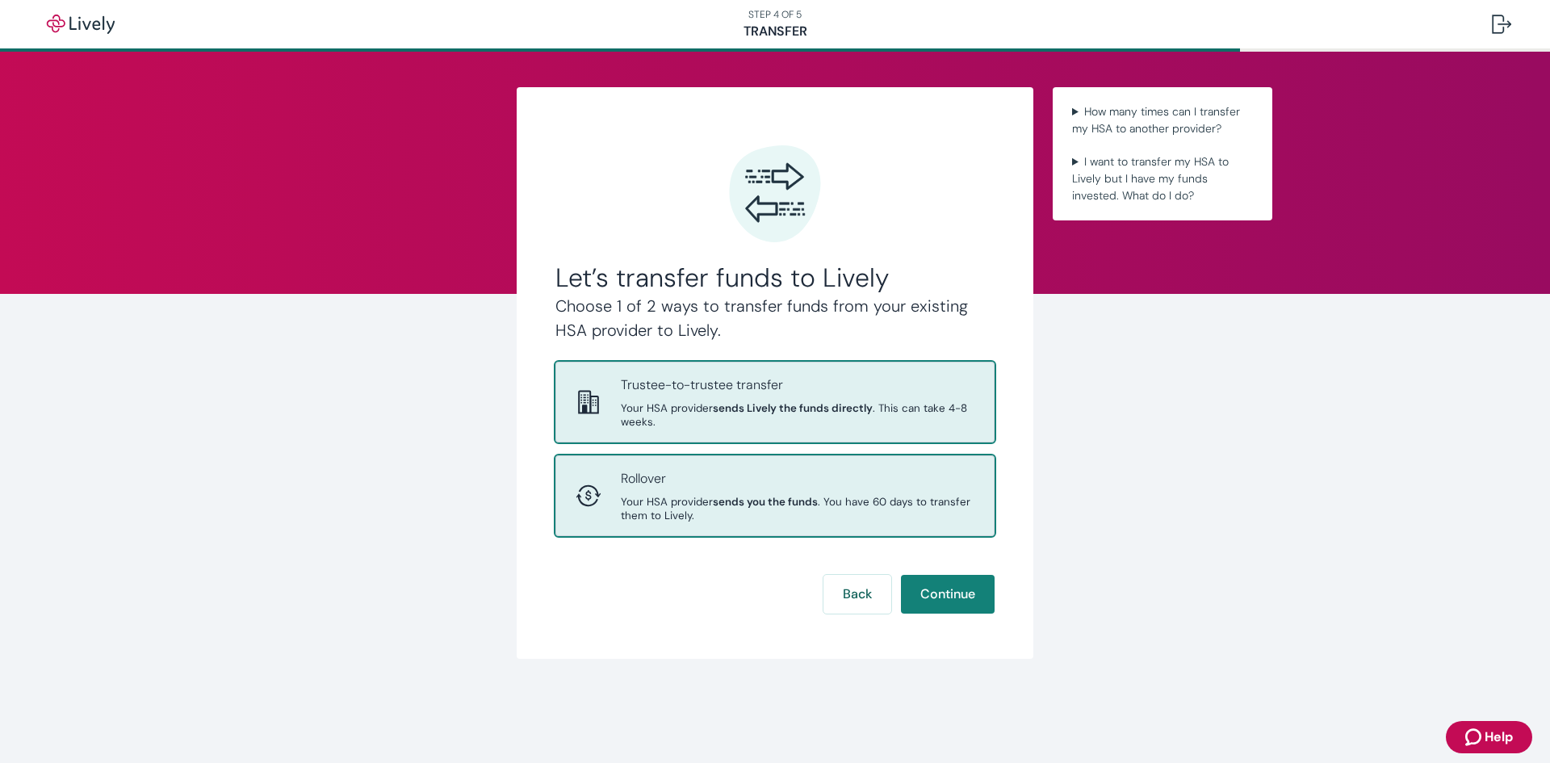
click at [686, 510] on span "Your HSA provider sends you the funds . You have 60 days to transfer them to Li…" at bounding box center [798, 508] width 354 height 27
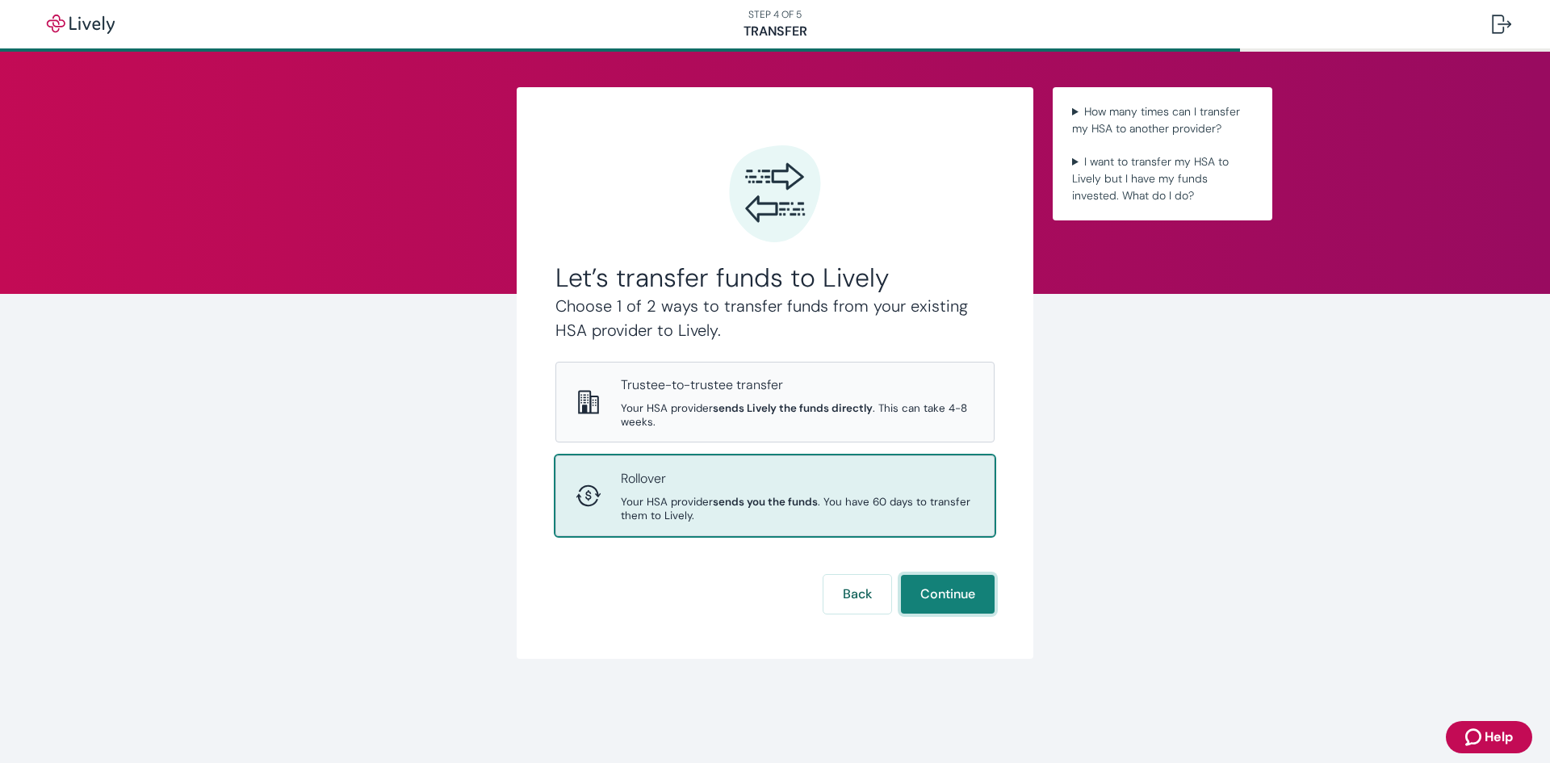
click at [944, 595] on button "Continue" at bounding box center [948, 594] width 94 height 39
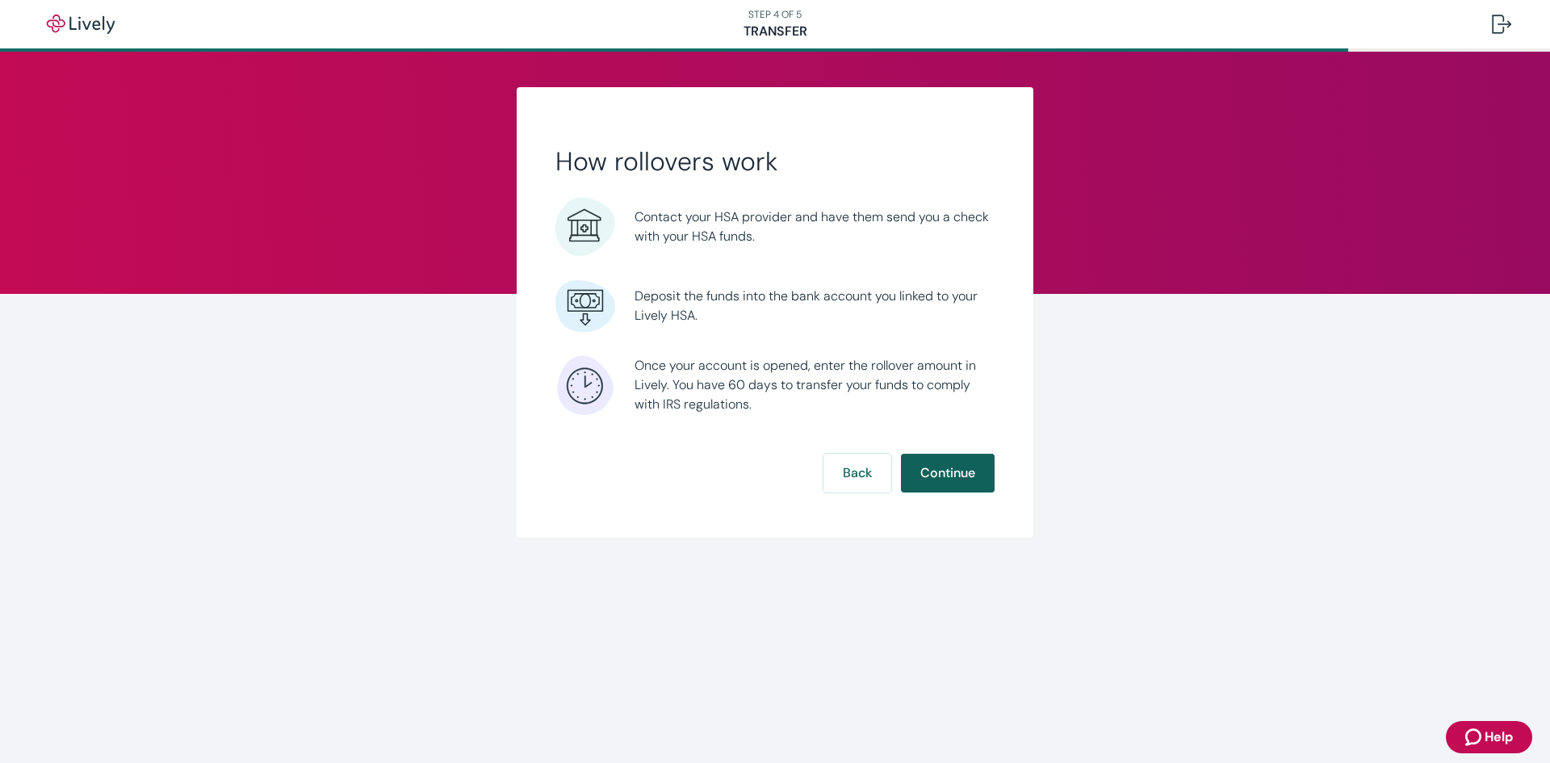
click at [942, 474] on button "Continue" at bounding box center [948, 473] width 94 height 39
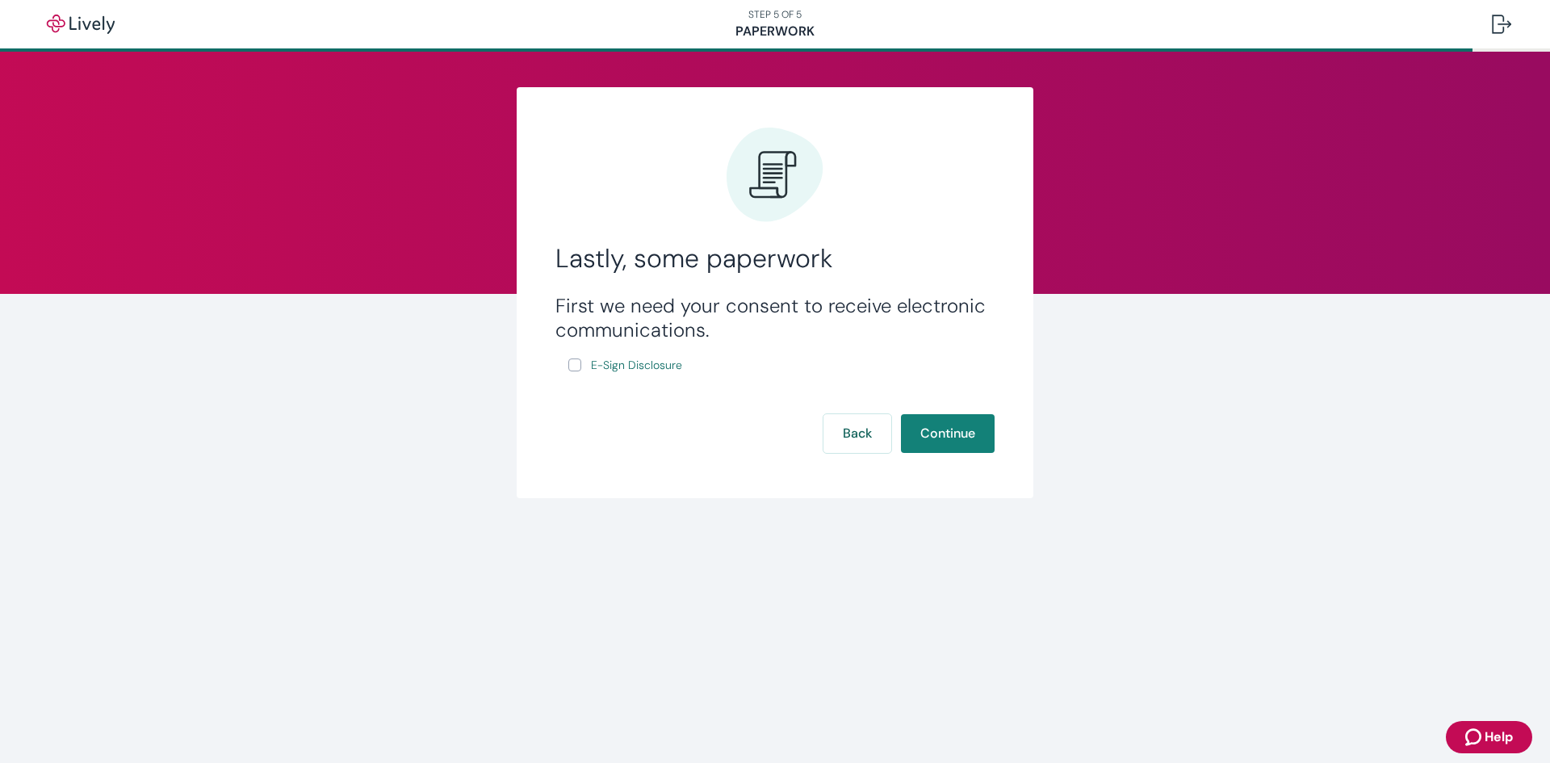
click at [576, 365] on input "E-Sign Disclosure" at bounding box center [574, 365] width 13 height 13
checkbox input "true"
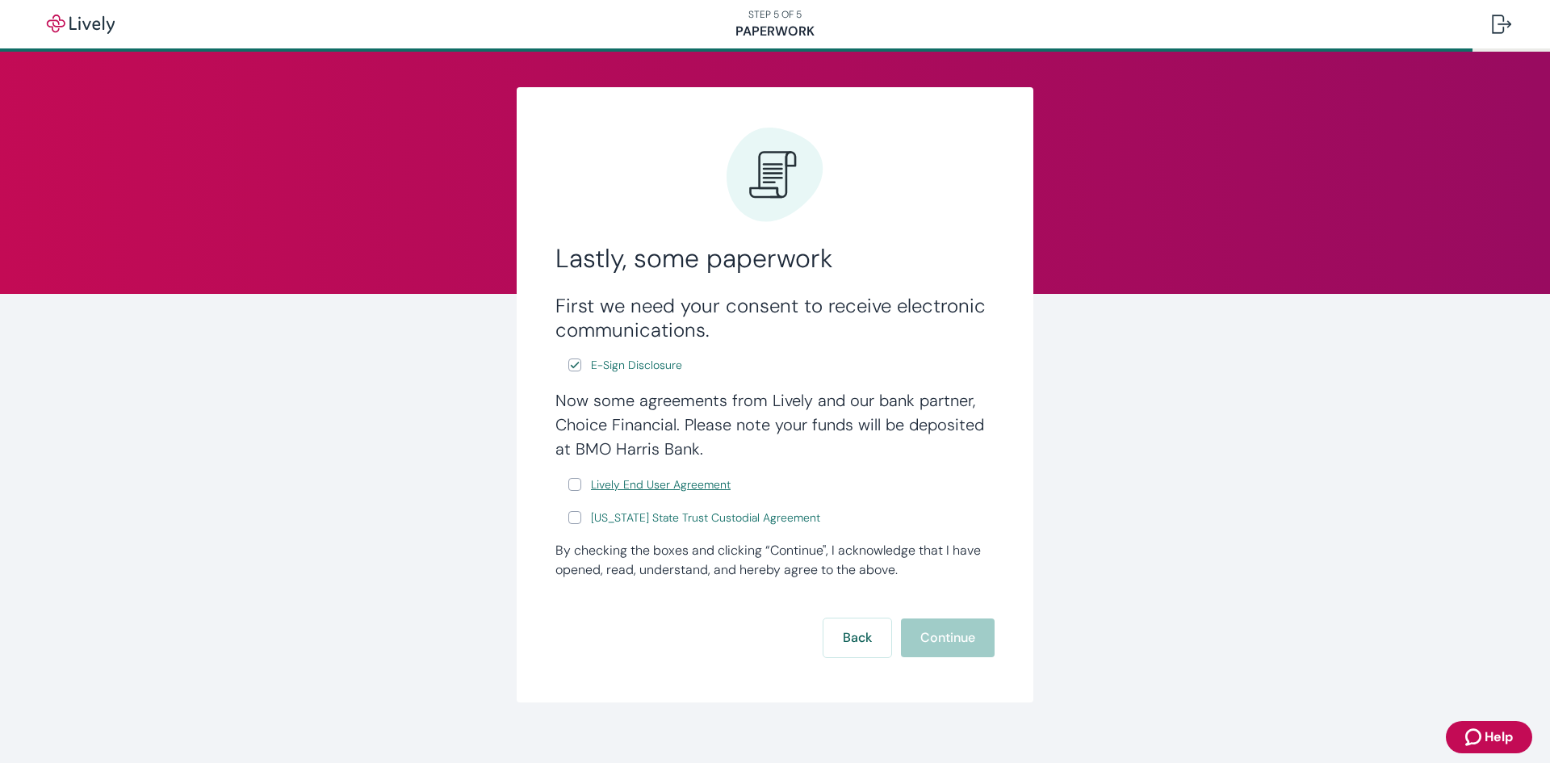
click at [615, 482] on span "Lively End User Agreement" at bounding box center [661, 484] width 140 height 17
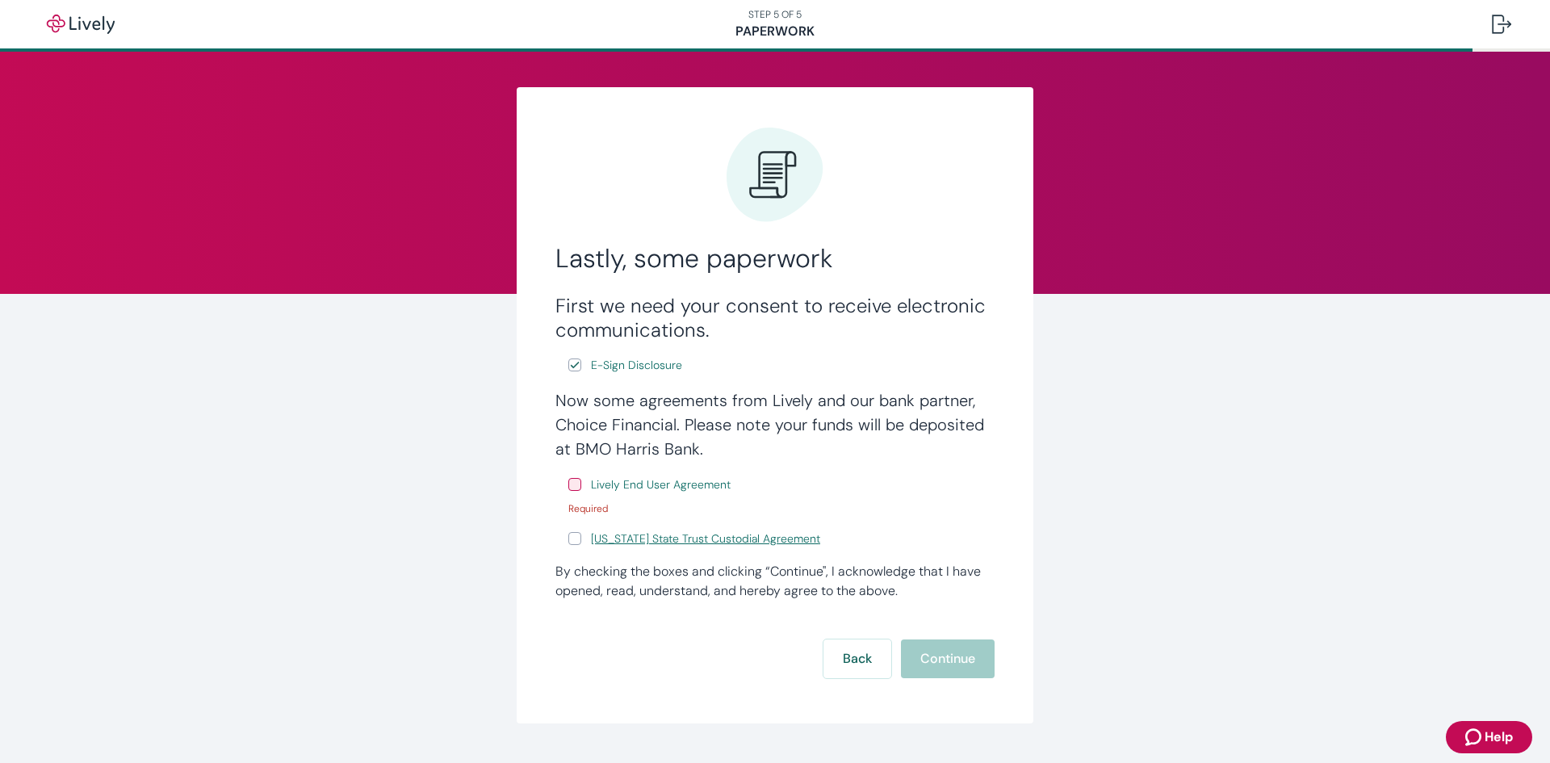
click at [711, 543] on span "Wyoming State Trust Custodial Agreement" at bounding box center [705, 539] width 229 height 17
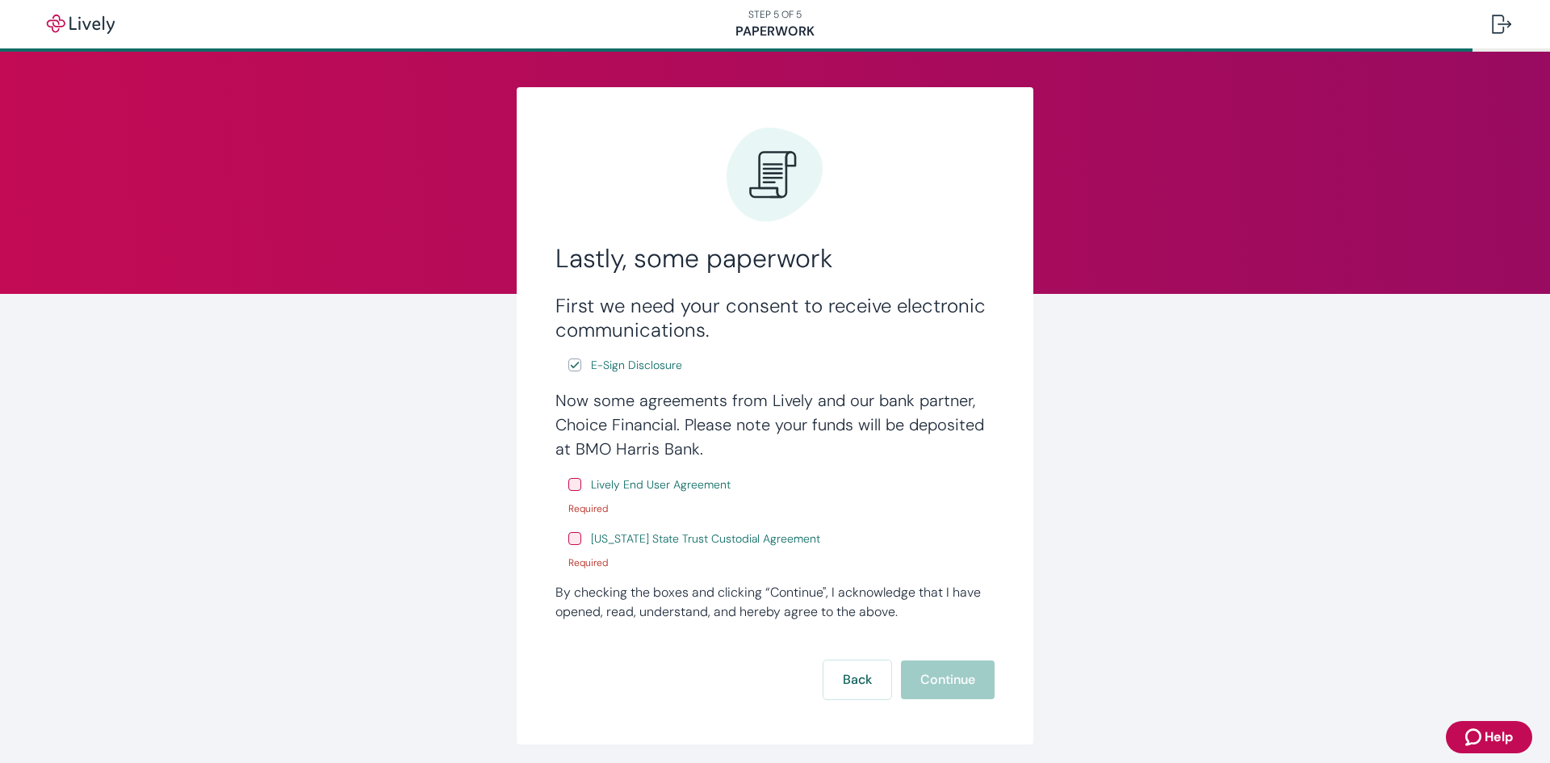
click at [568, 483] on input "Lively End User Agreement" at bounding box center [574, 484] width 13 height 13
checkbox input "true"
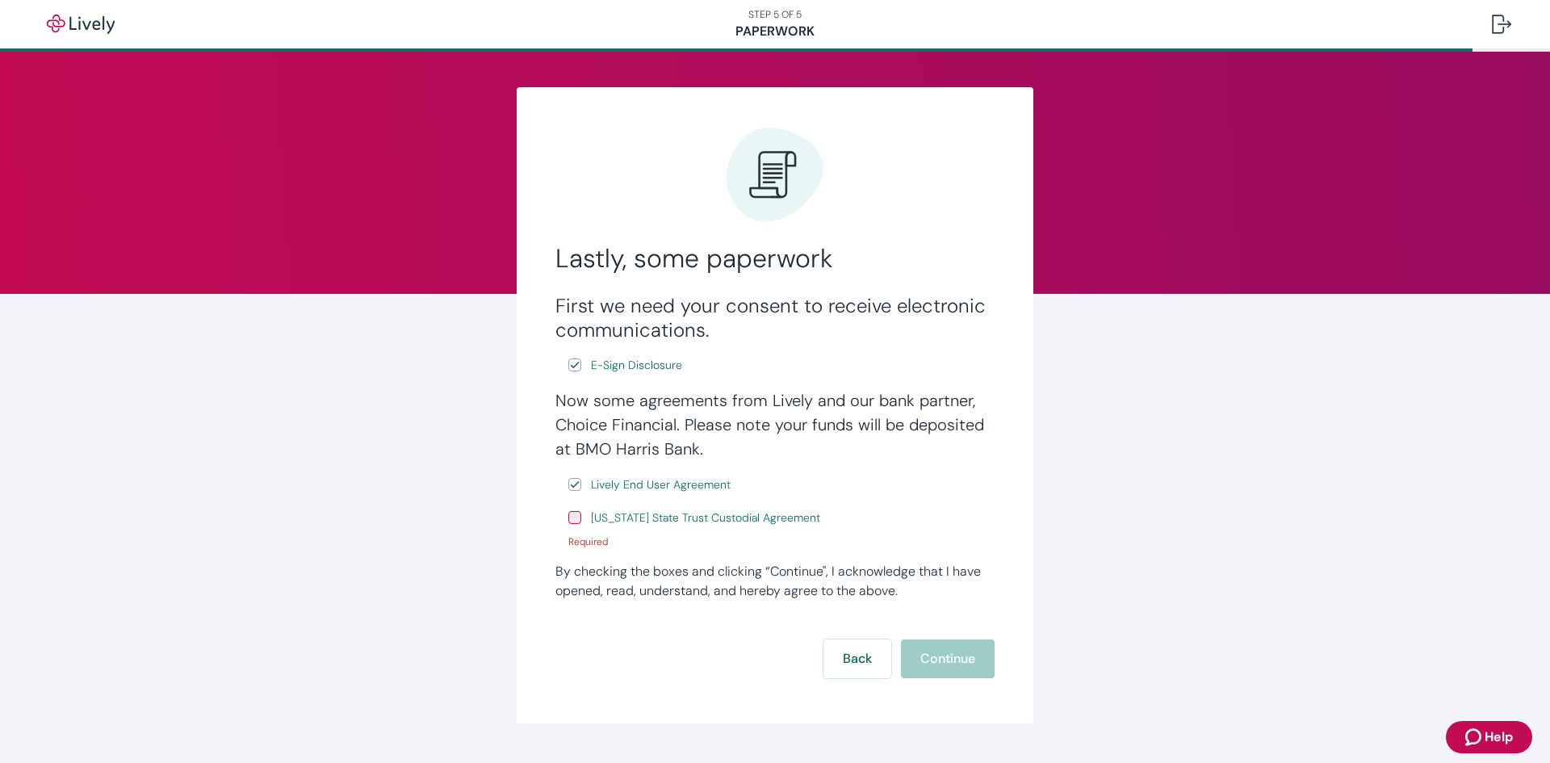
click at [569, 523] on input "Wyoming State Trust Custodial Agreement" at bounding box center [574, 517] width 13 height 13
checkbox input "true"
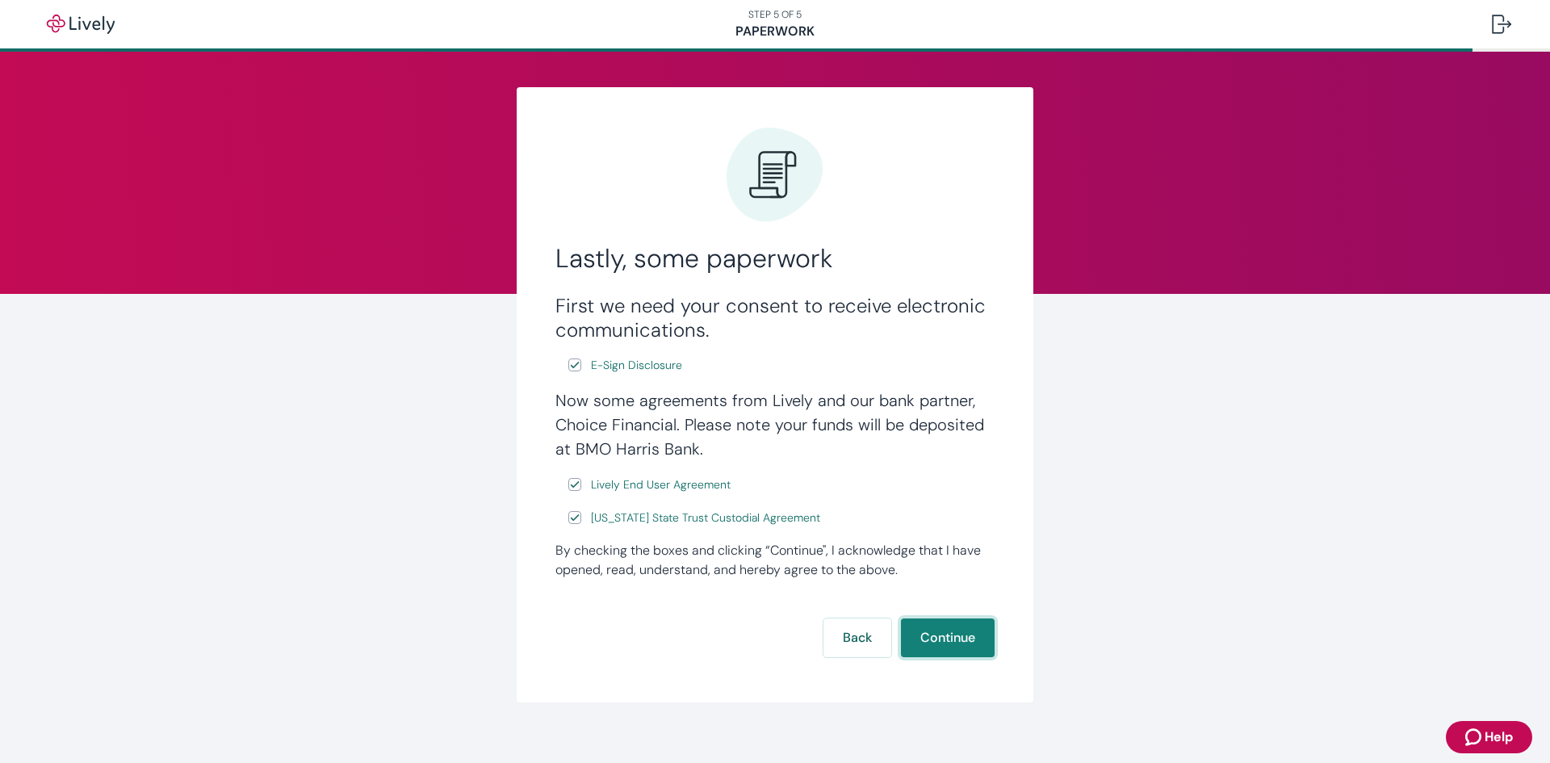
click at [926, 635] on button "Continue" at bounding box center [948, 638] width 94 height 39
